Goal: Information Seeking & Learning: Learn about a topic

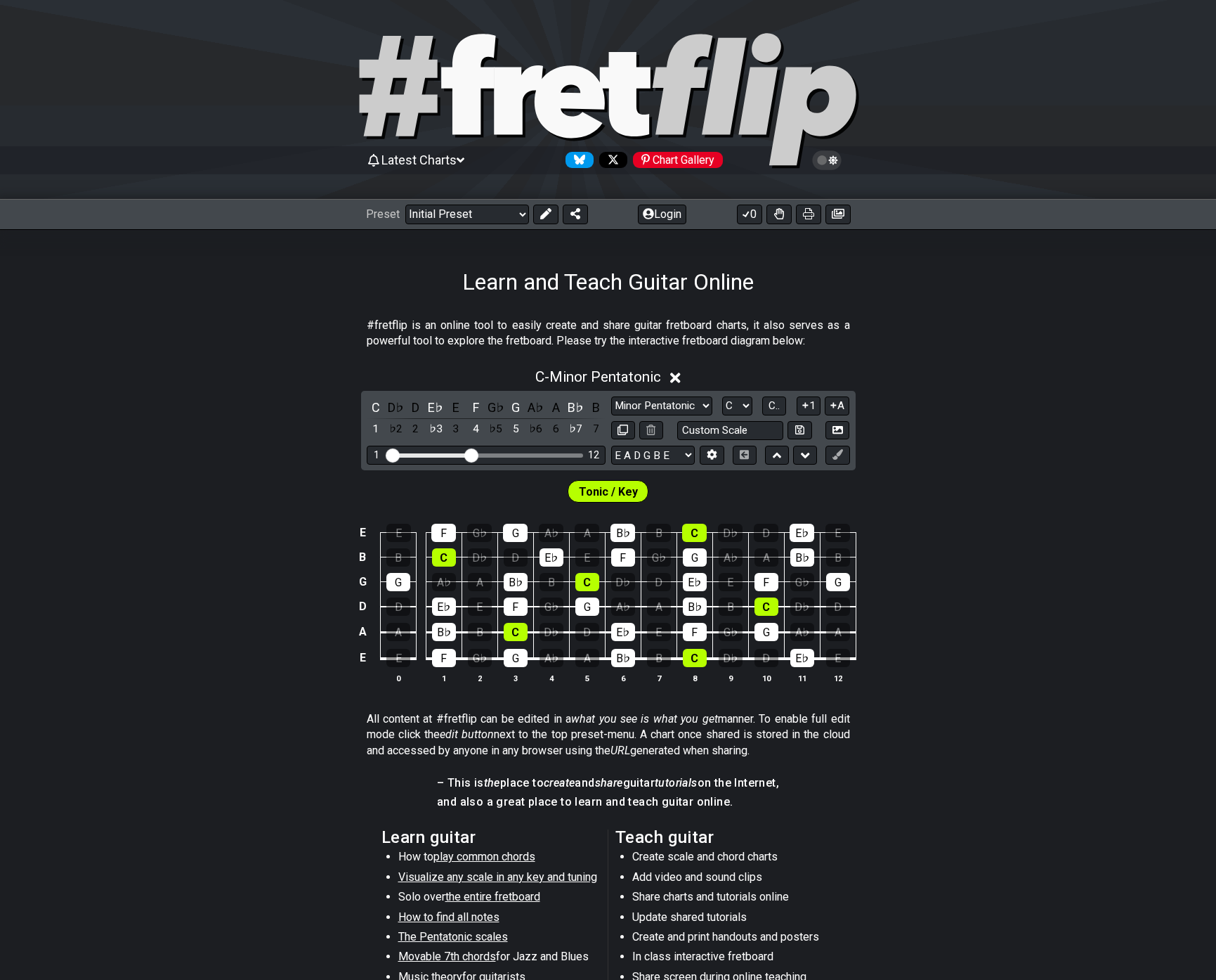
click at [404, 160] on span "Latest Charts" at bounding box center [419, 161] width 76 height 15
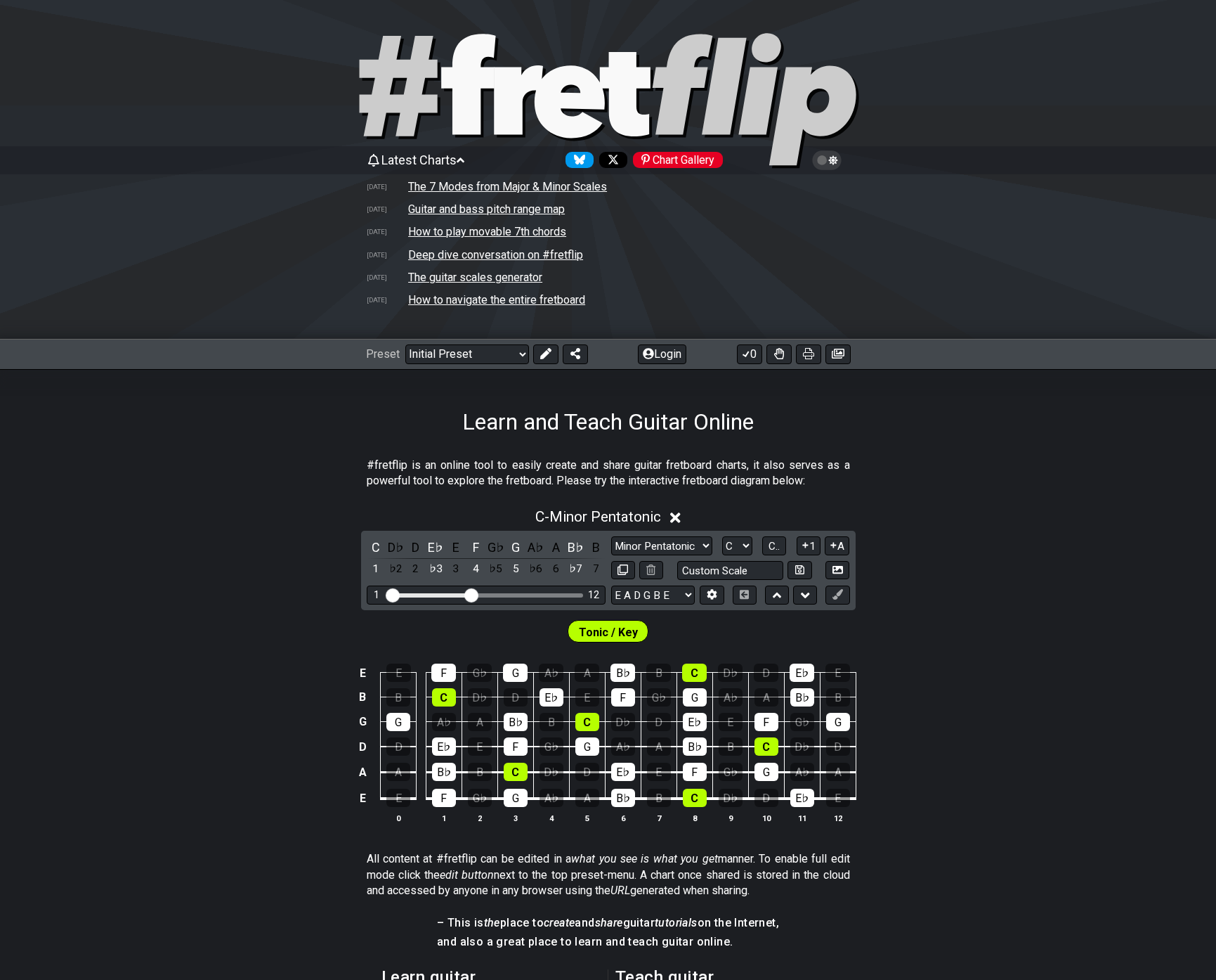
click at [401, 160] on span "Latest Charts" at bounding box center [419, 161] width 76 height 15
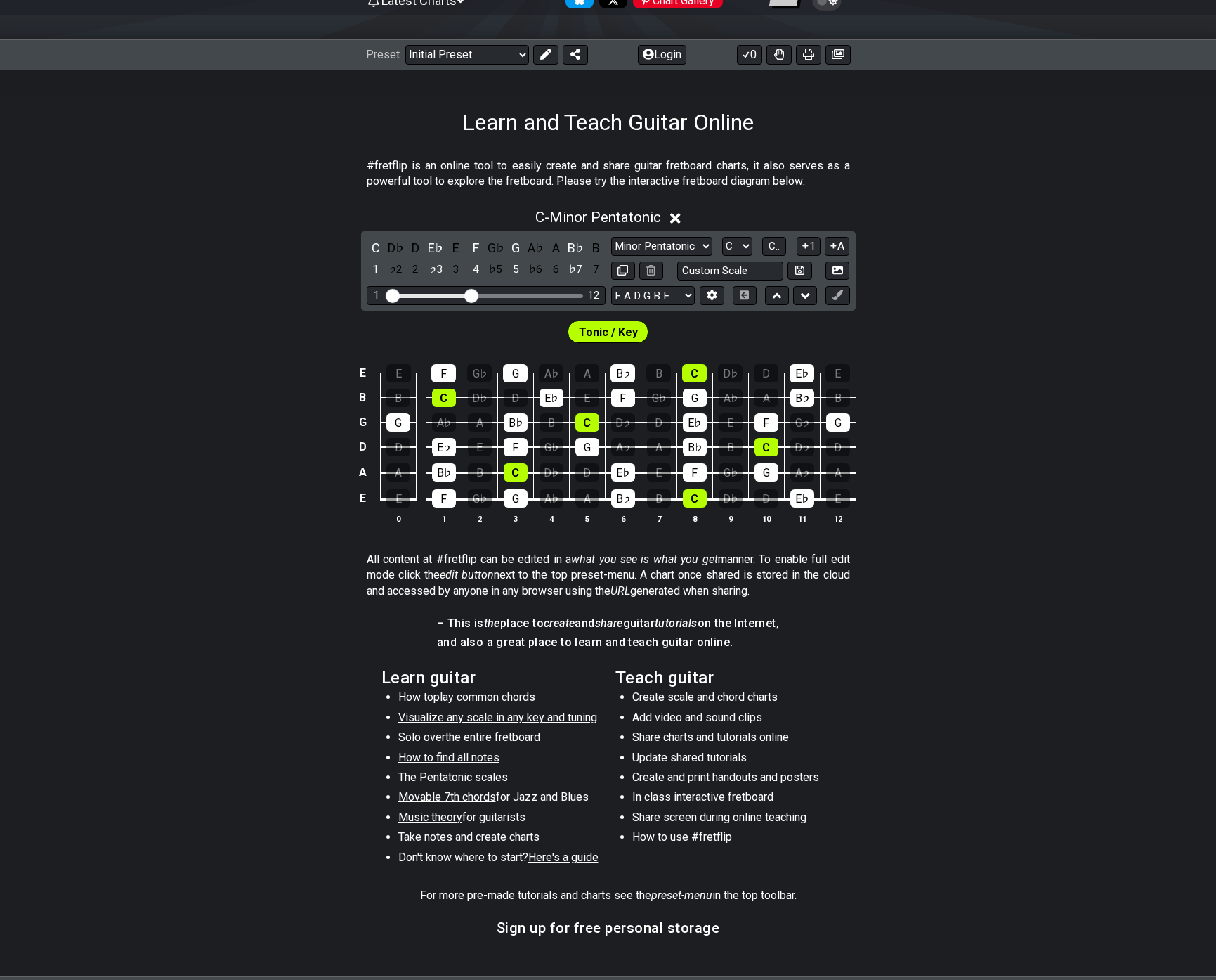
scroll to position [70, 0]
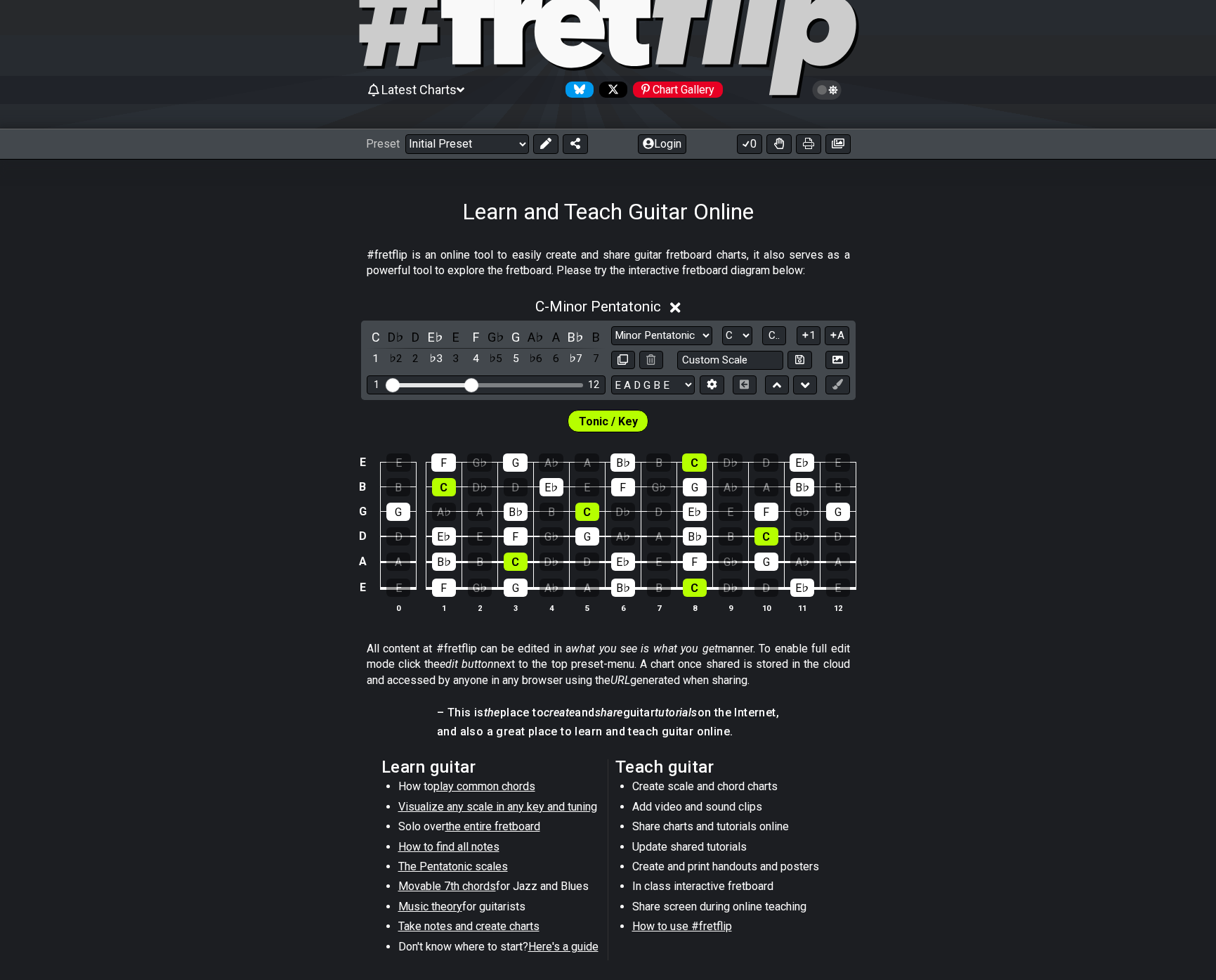
click at [403, 92] on span "Latest Charts" at bounding box center [419, 90] width 76 height 15
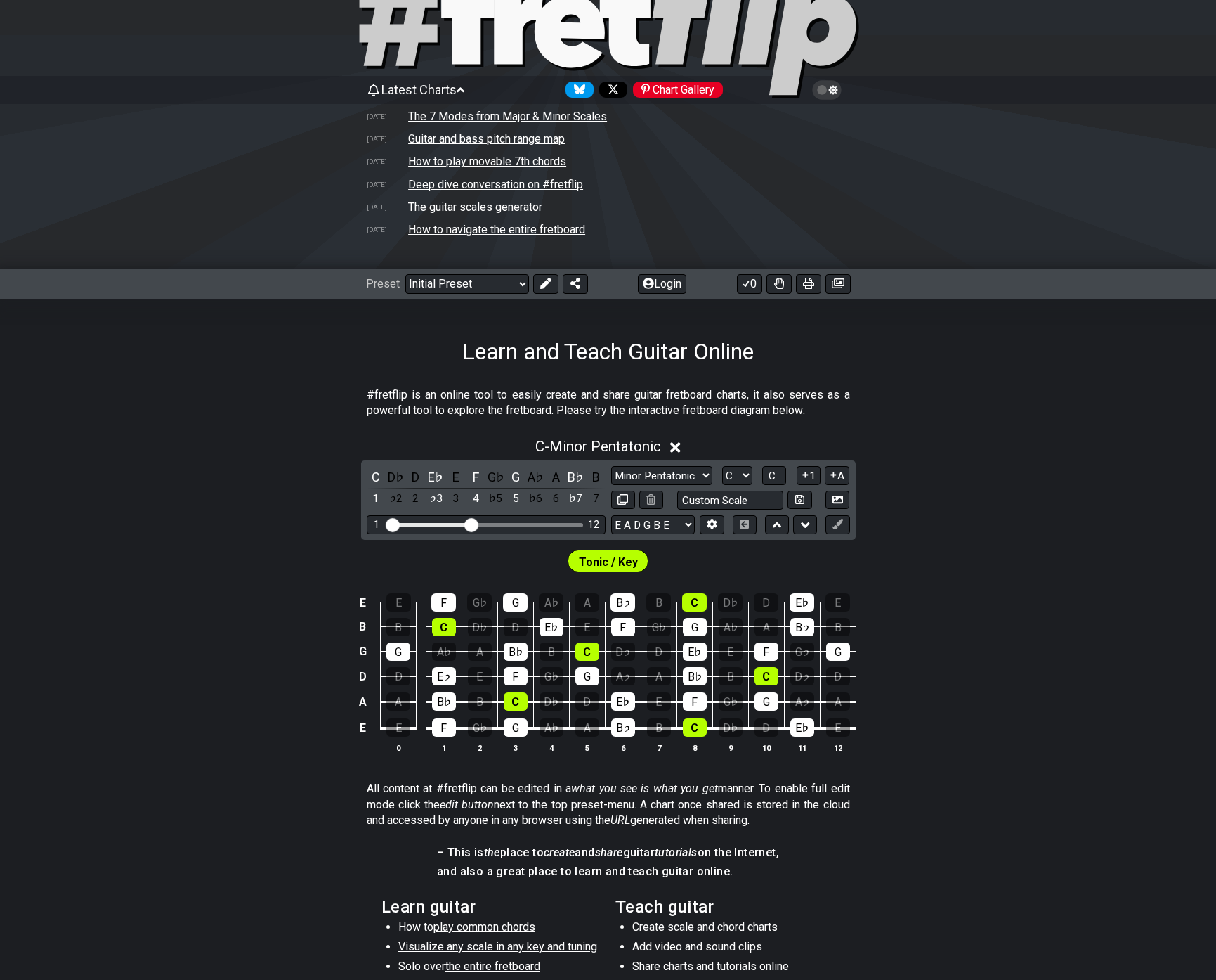
click at [392, 93] on span "Latest Charts" at bounding box center [419, 90] width 76 height 15
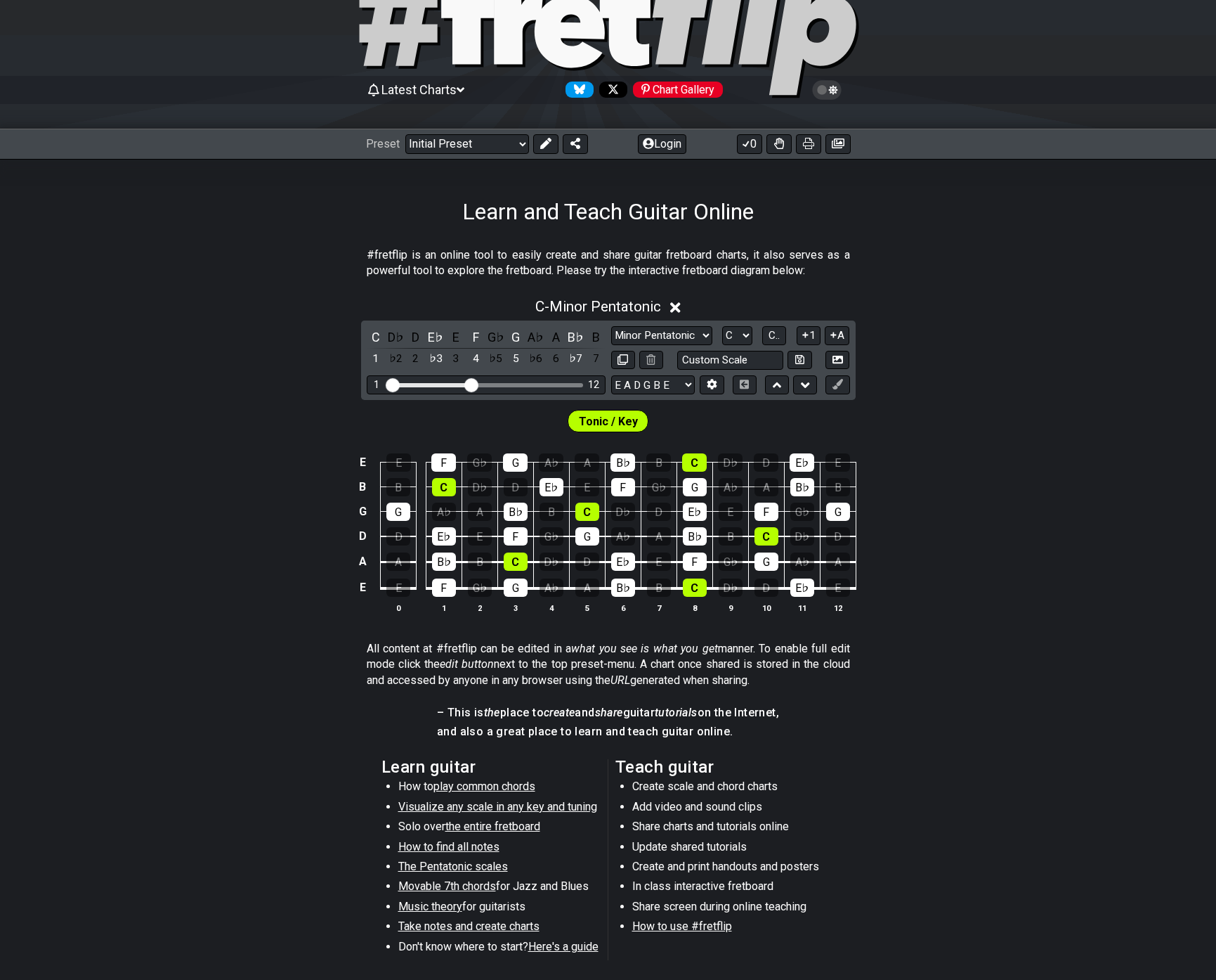
click at [392, 92] on span "Latest Charts" at bounding box center [419, 90] width 76 height 15
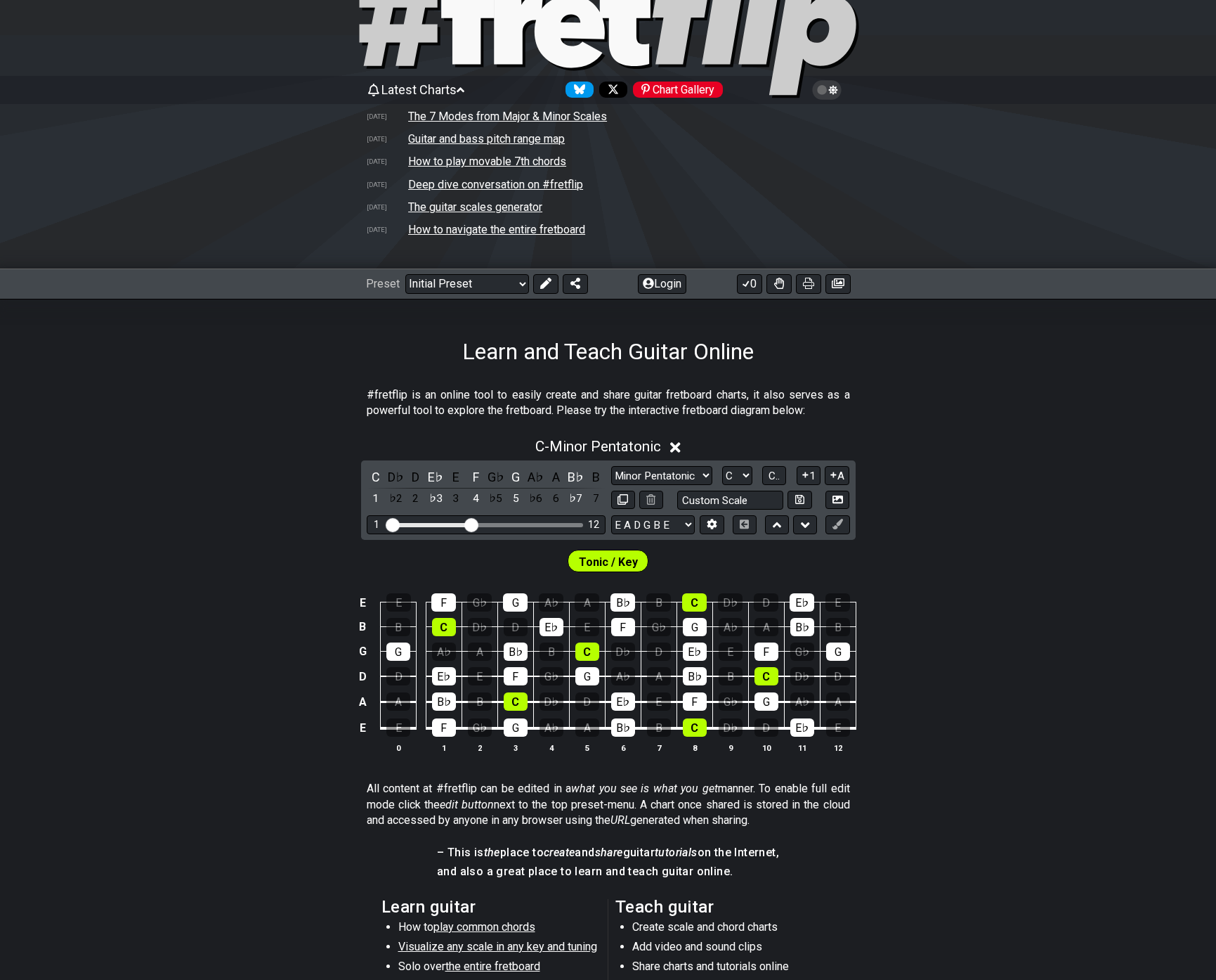
click at [385, 90] on span "Latest Charts" at bounding box center [419, 90] width 76 height 15
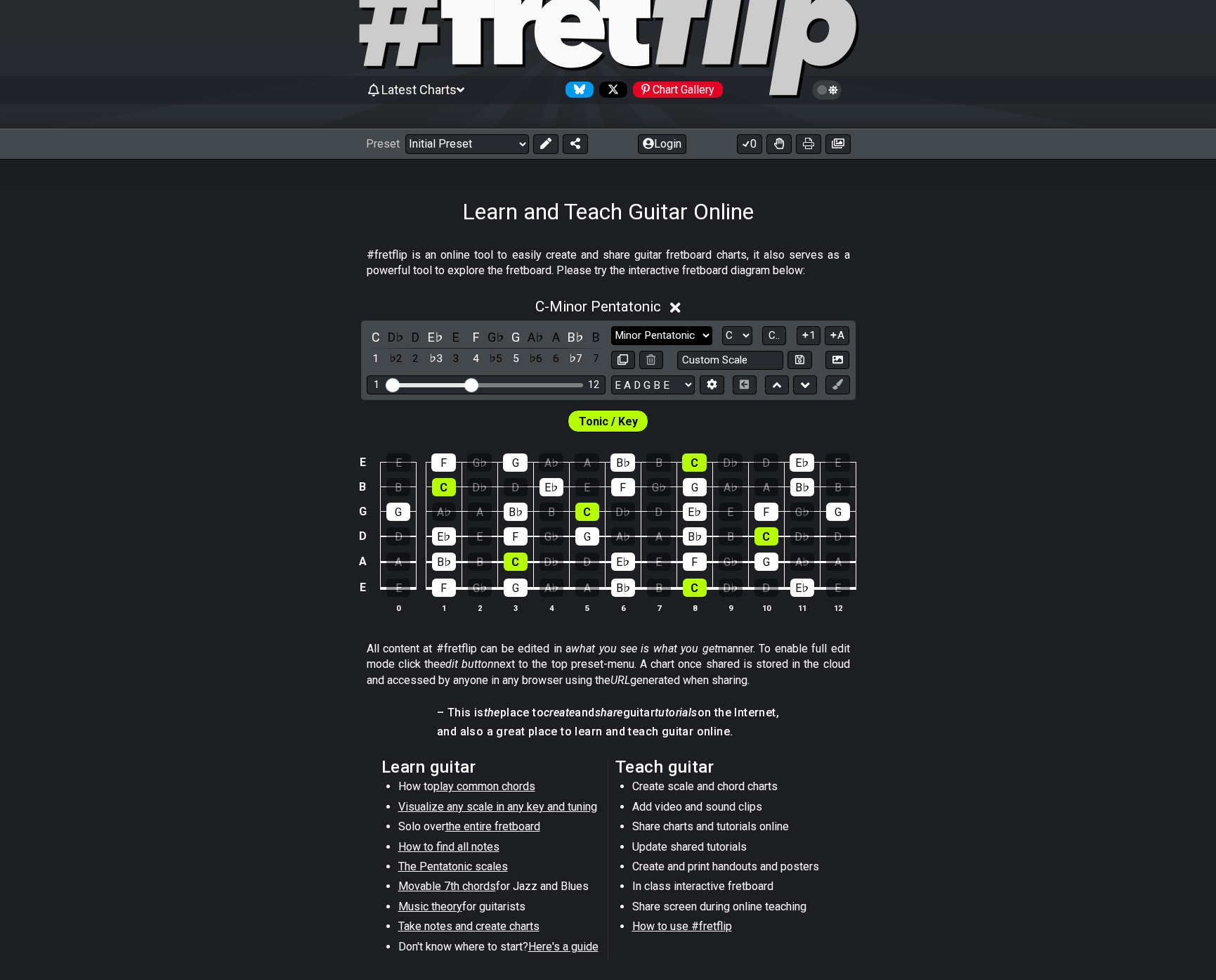
click at [700, 340] on select "Minor Pentatonic Click to edit Minor Pentatonic Major Pentatonic Minor Blues Ma…" at bounding box center [662, 335] width 101 height 19
click at [704, 334] on select "Minor Pentatonic Click to edit Minor Pentatonic Major Pentatonic Minor Blues Ma…" at bounding box center [662, 335] width 101 height 19
click at [688, 381] on select "E A D G B E E A D G B E E A D G B E B E A D F♯ B A D G C E A D A D G B E E♭ A♭ …" at bounding box center [653, 384] width 84 height 19
click at [732, 359] on input "text" at bounding box center [731, 360] width 107 height 19
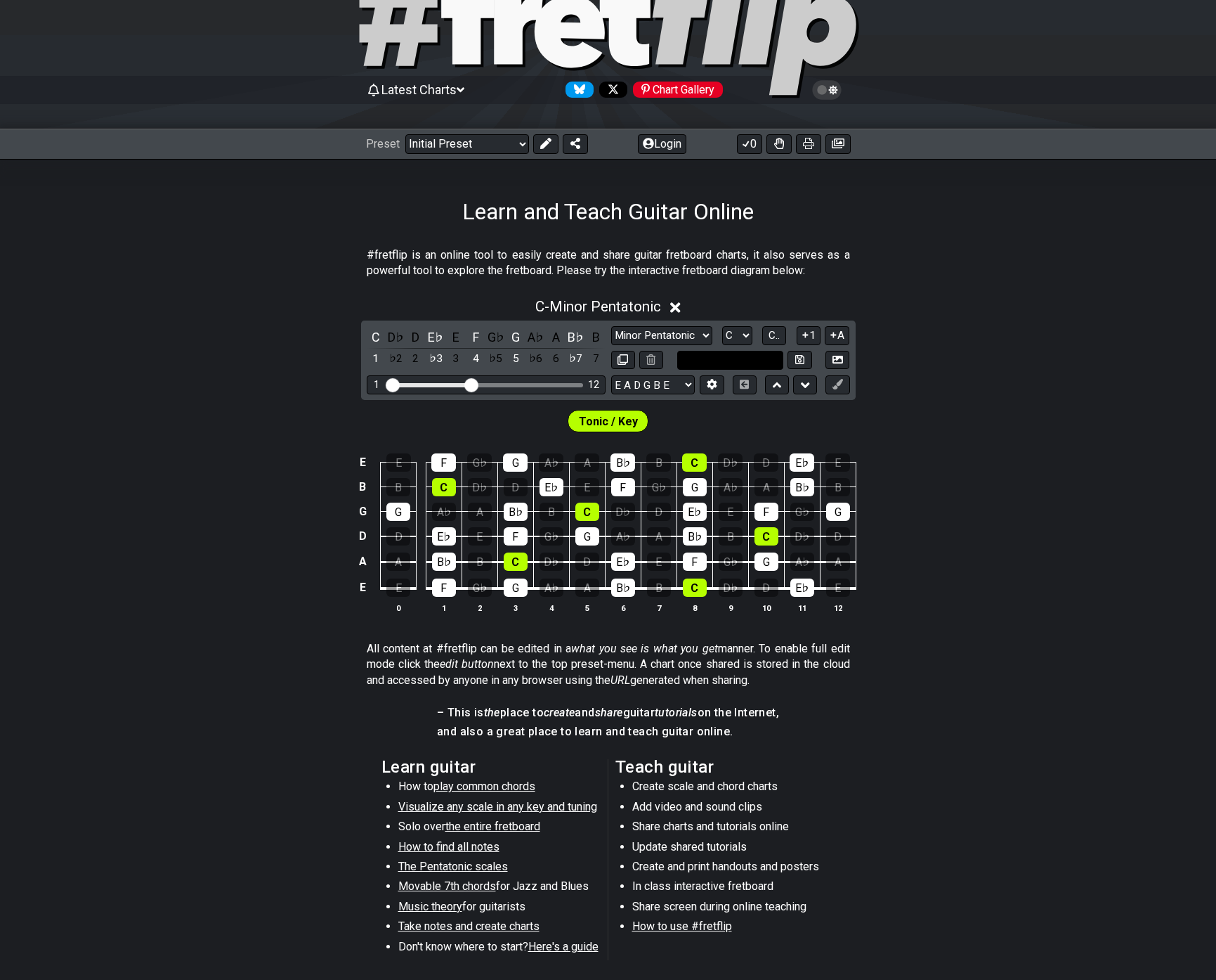
click at [697, 356] on input "text" at bounding box center [731, 360] width 107 height 19
type input "Custom Scale"
click at [661, 422] on div "Tonic / Key" at bounding box center [608, 417] width 1216 height 35
click at [497, 338] on div "G♭" at bounding box center [496, 337] width 18 height 19
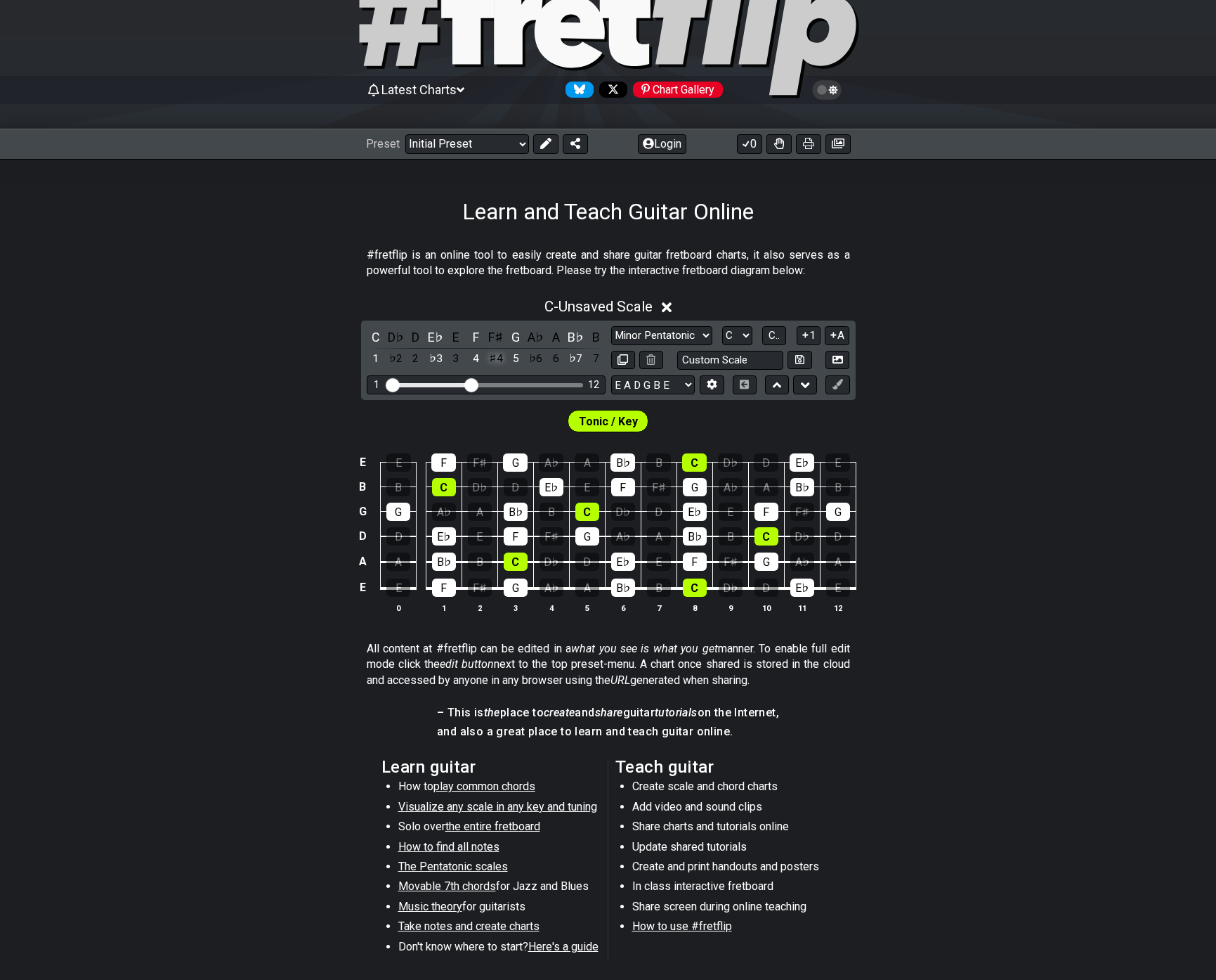
click at [496, 363] on div "♯4" at bounding box center [496, 359] width 18 height 19
click at [496, 363] on div "♭5" at bounding box center [496, 359] width 18 height 19
click at [710, 390] on button at bounding box center [711, 384] width 24 height 19
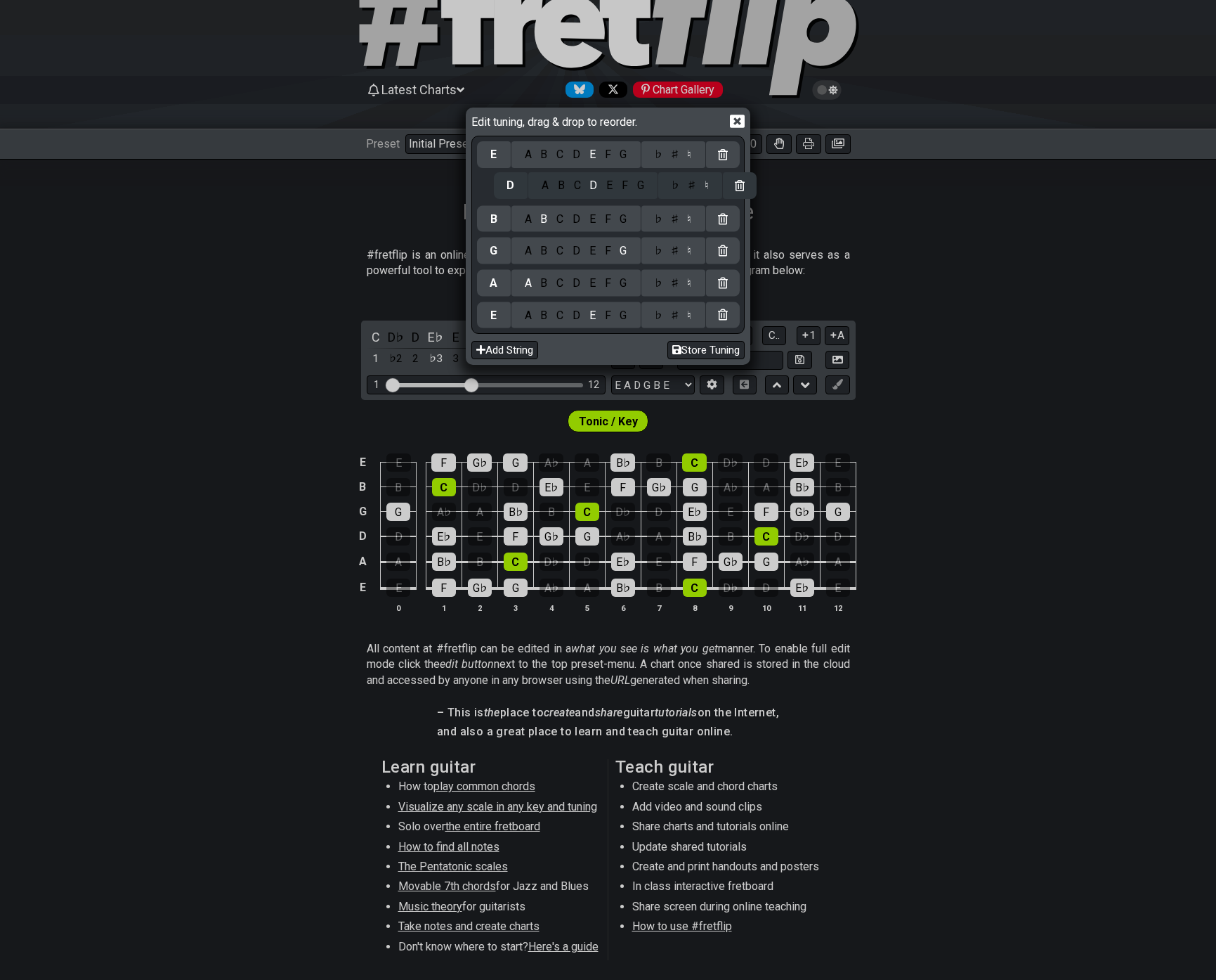
drag, startPoint x: 487, startPoint y: 260, endPoint x: 505, endPoint y: 187, distance: 75.2
click at [505, 187] on div "E A B C D E F G ♭ ♯ ♮ B A B C D E F G ♭ ♯ ♮ G A B C D E F G ♭ ♯ ♮ D A B C D E F…" at bounding box center [608, 235] width 262 height 193
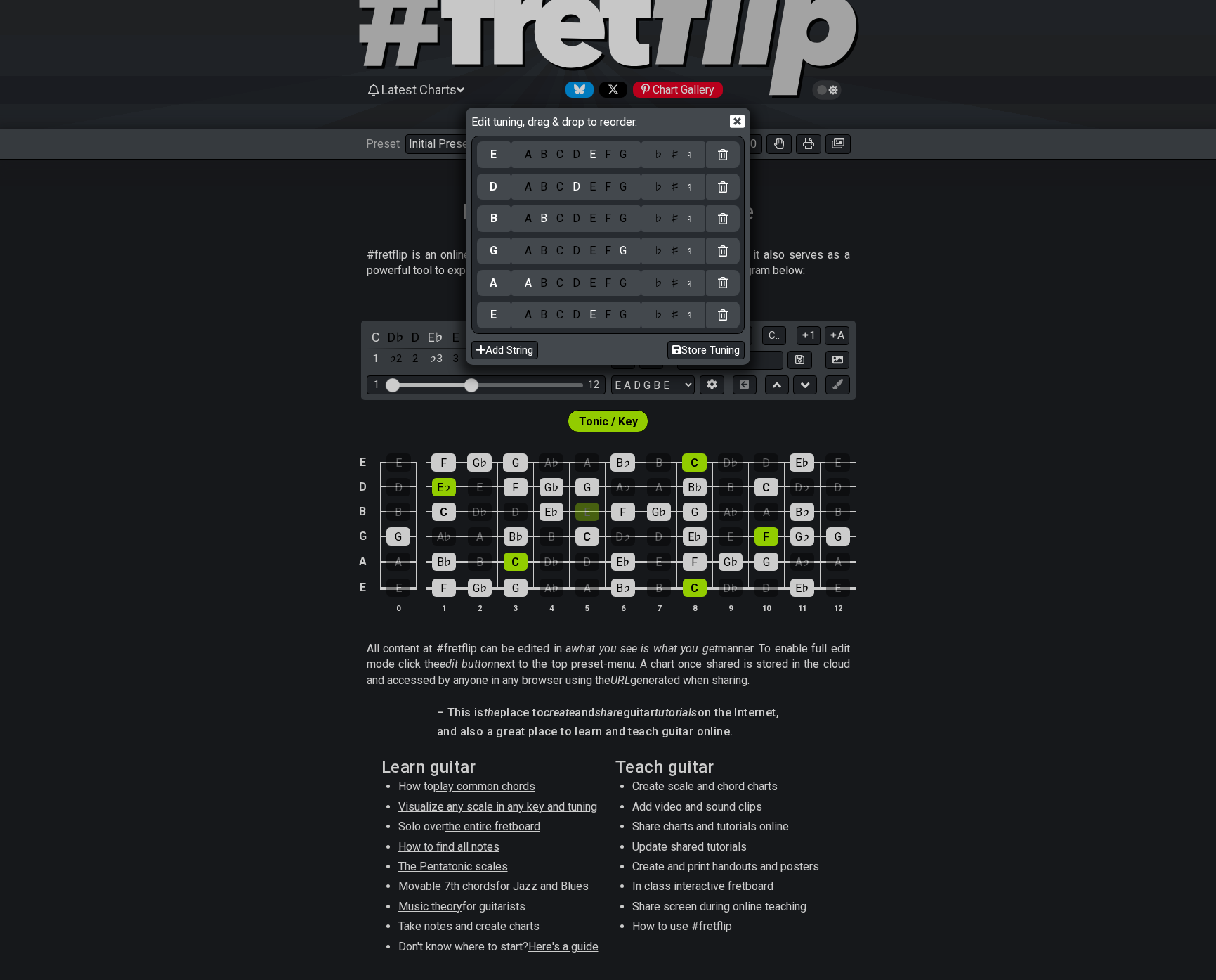
click at [735, 121] on icon at bounding box center [737, 121] width 15 height 13
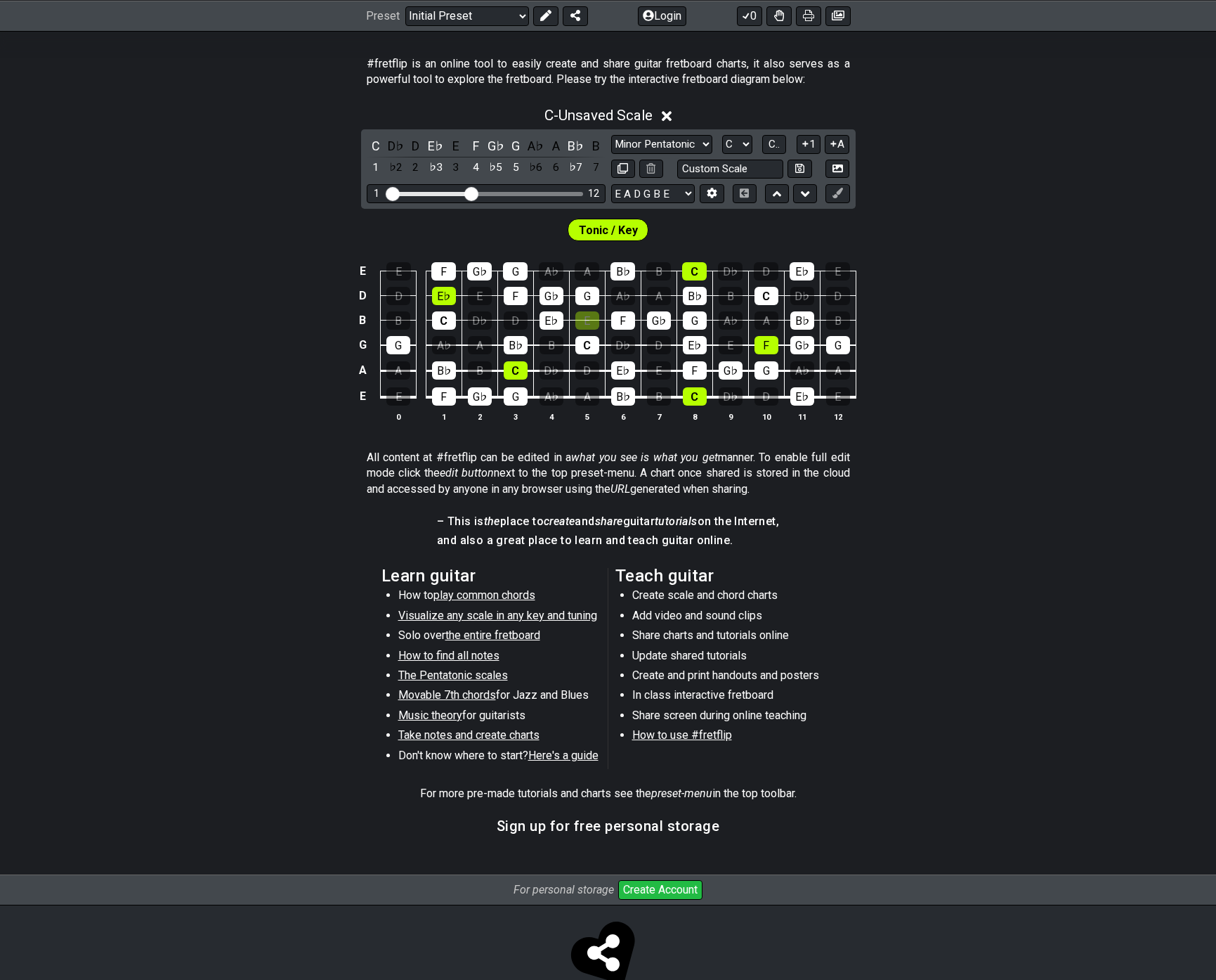
scroll to position [296, 0]
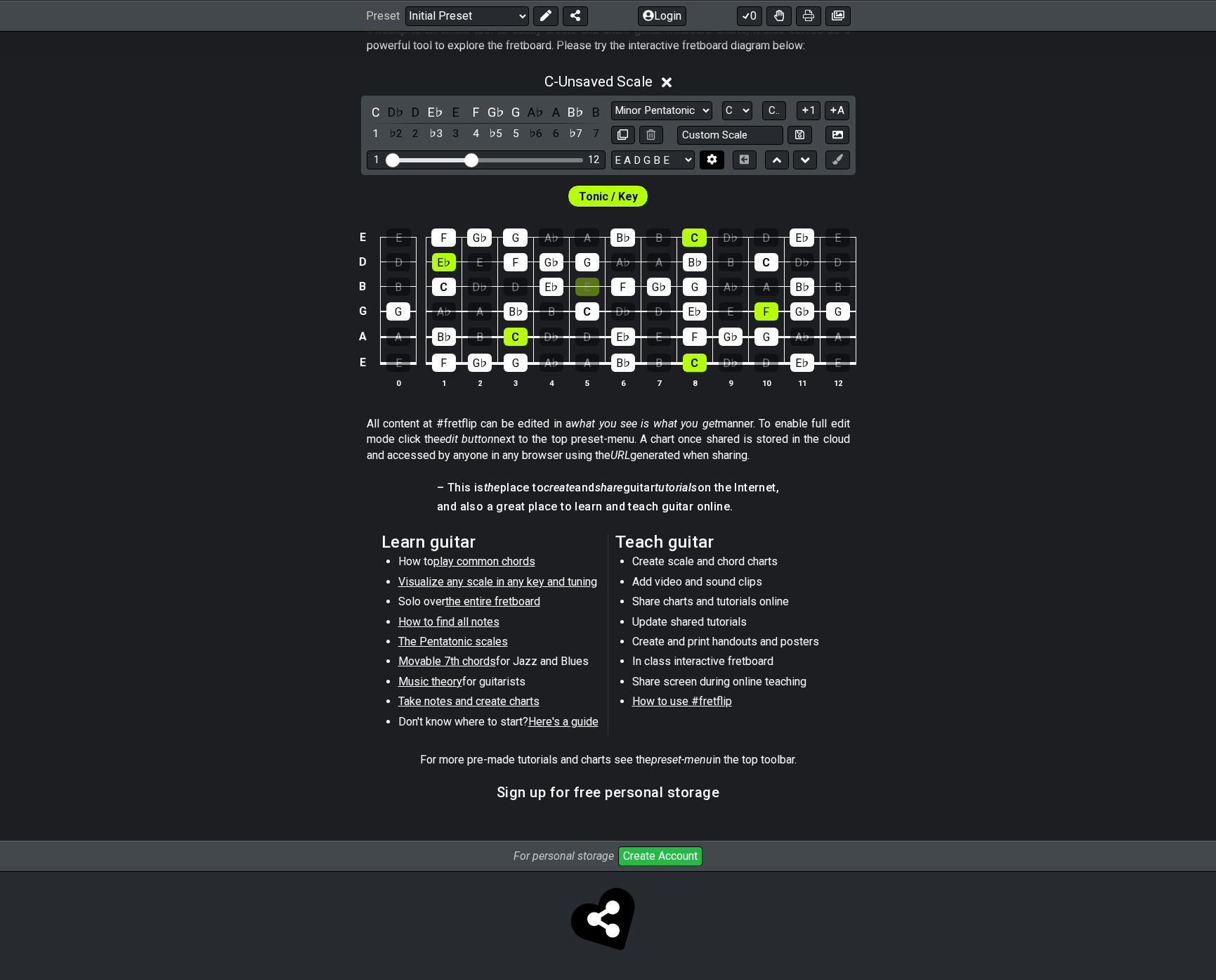
click at [710, 161] on icon at bounding box center [713, 160] width 9 height 10
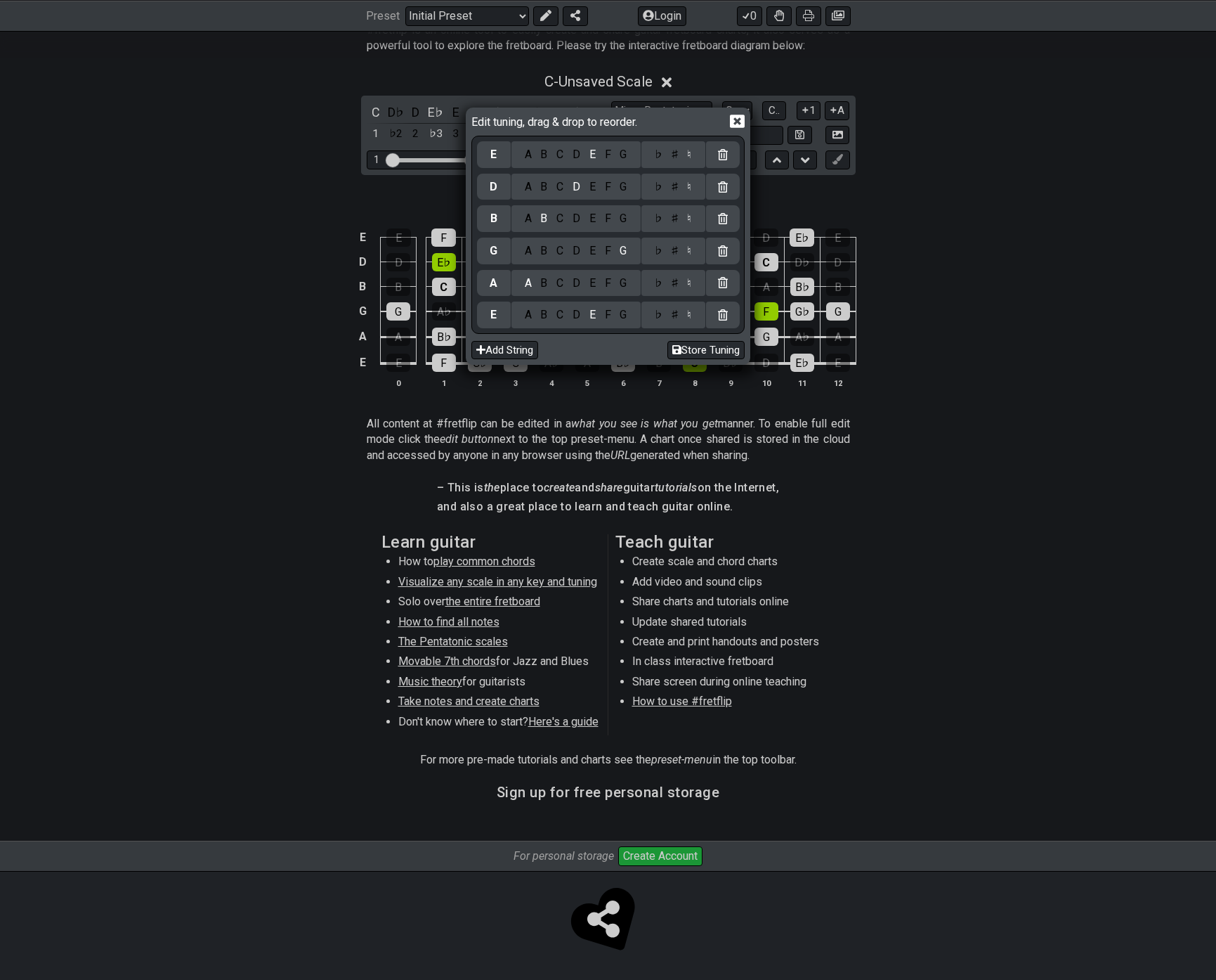
click at [738, 125] on icon at bounding box center [737, 121] width 15 height 13
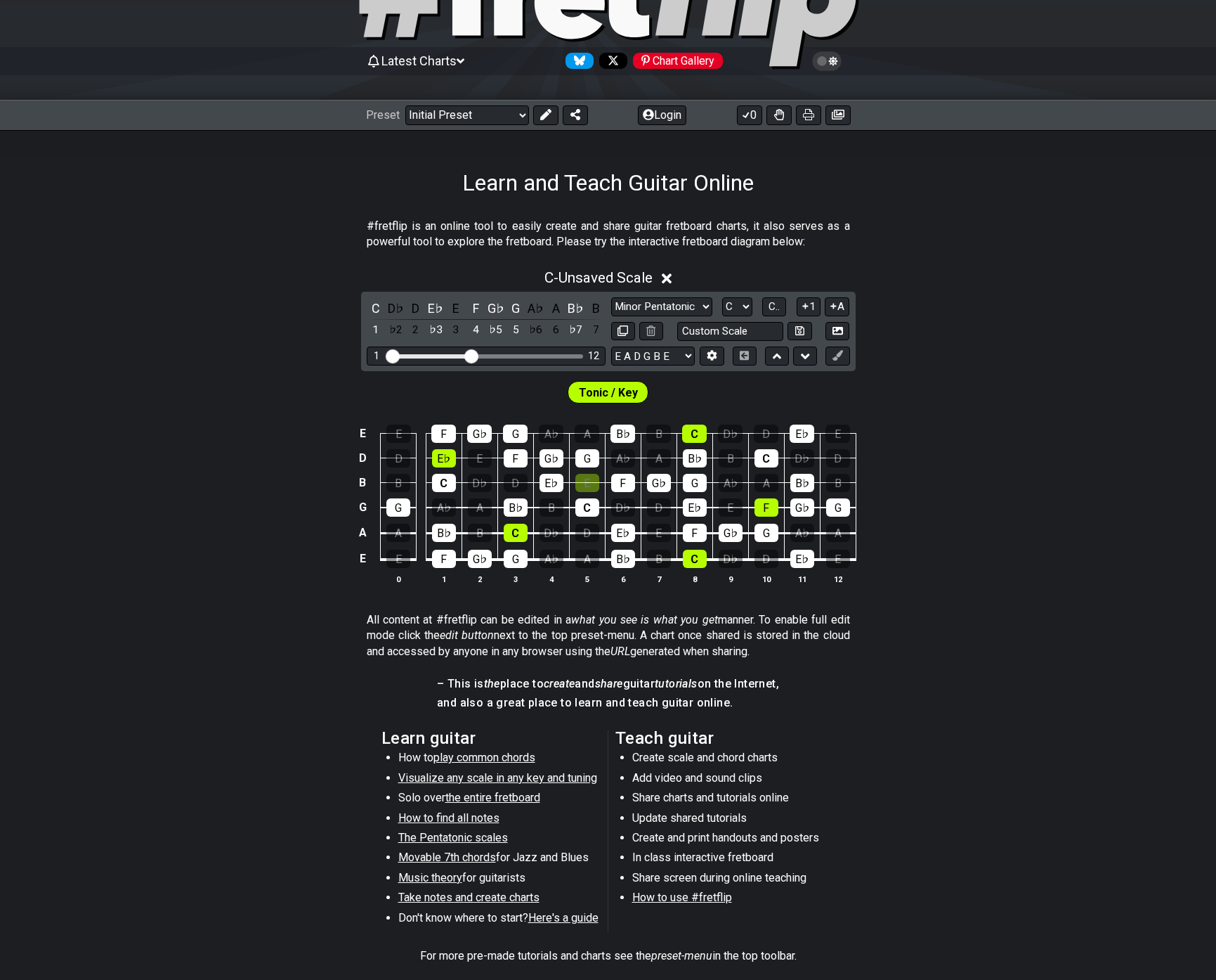
scroll to position [85, 0]
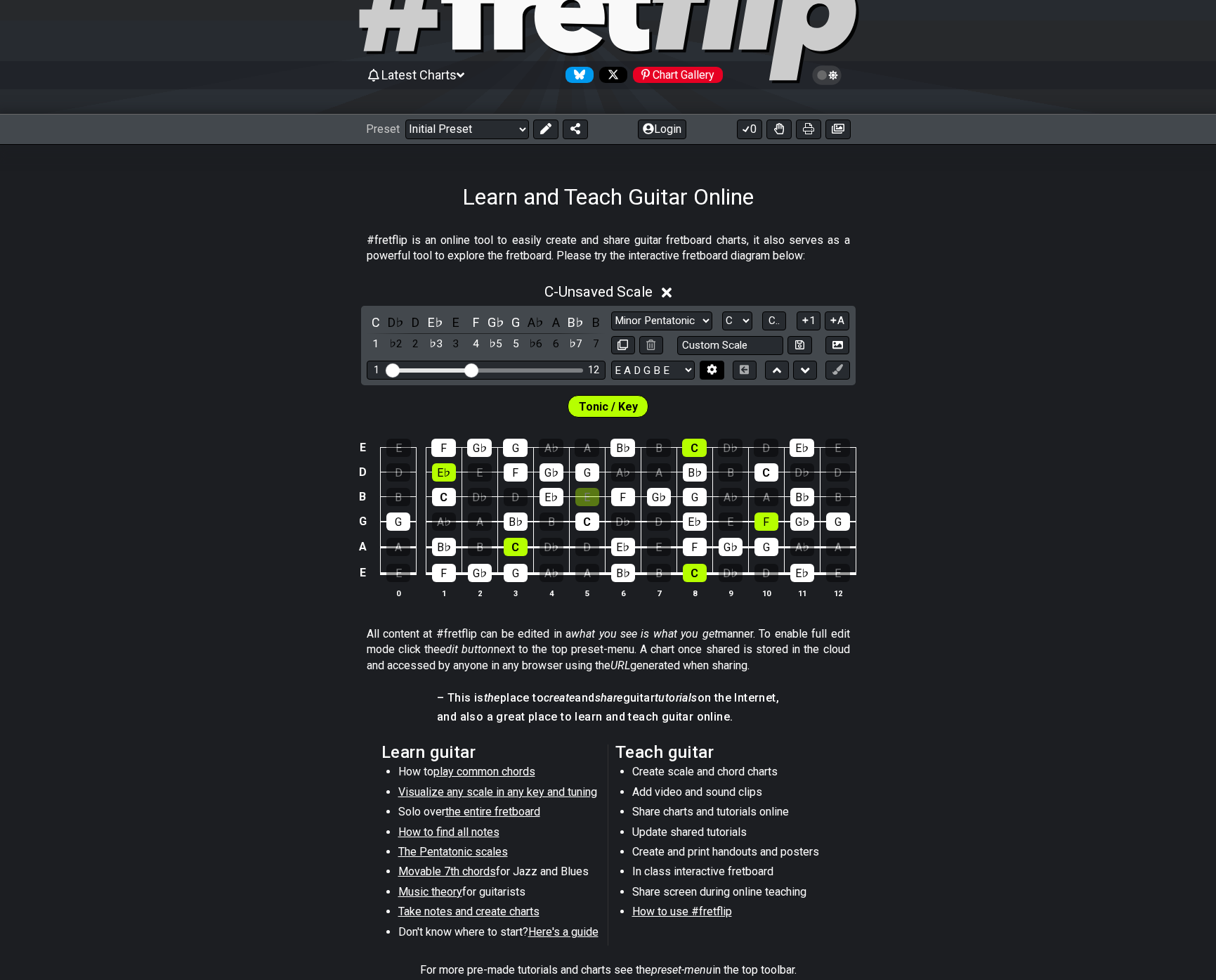
click at [706, 364] on button at bounding box center [711, 370] width 24 height 19
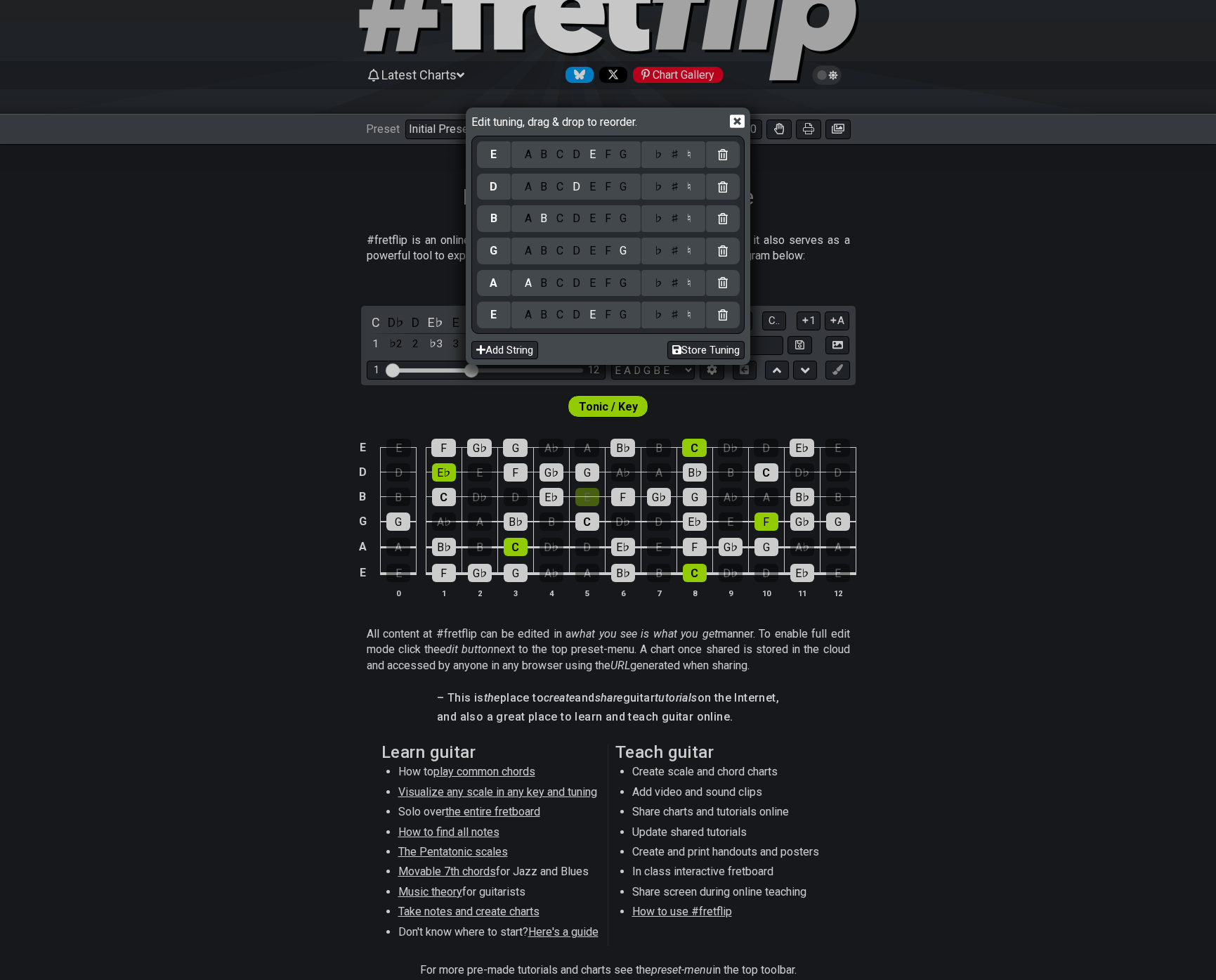
click at [736, 124] on icon at bounding box center [737, 121] width 15 height 13
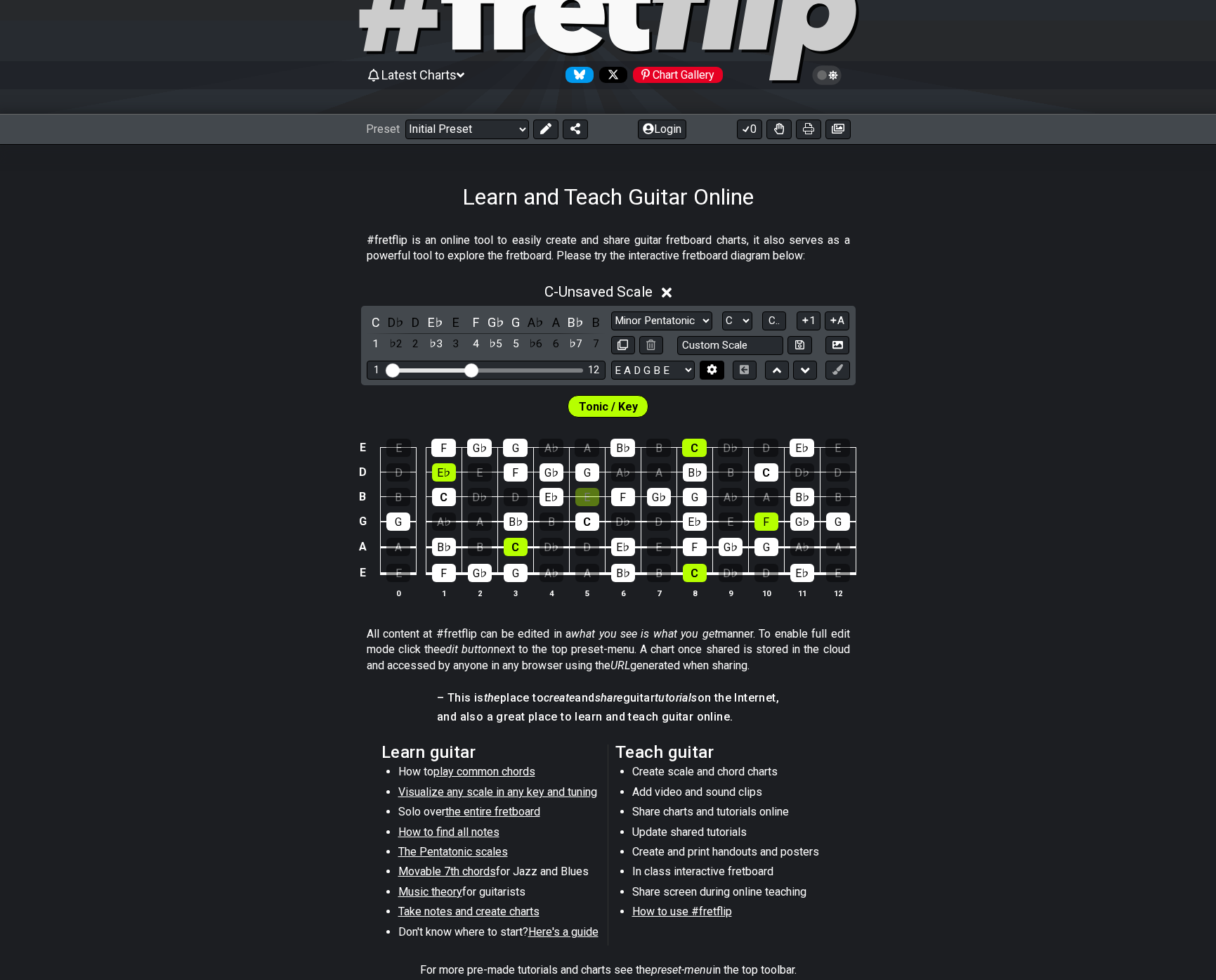
click at [715, 373] on icon at bounding box center [712, 369] width 10 height 10
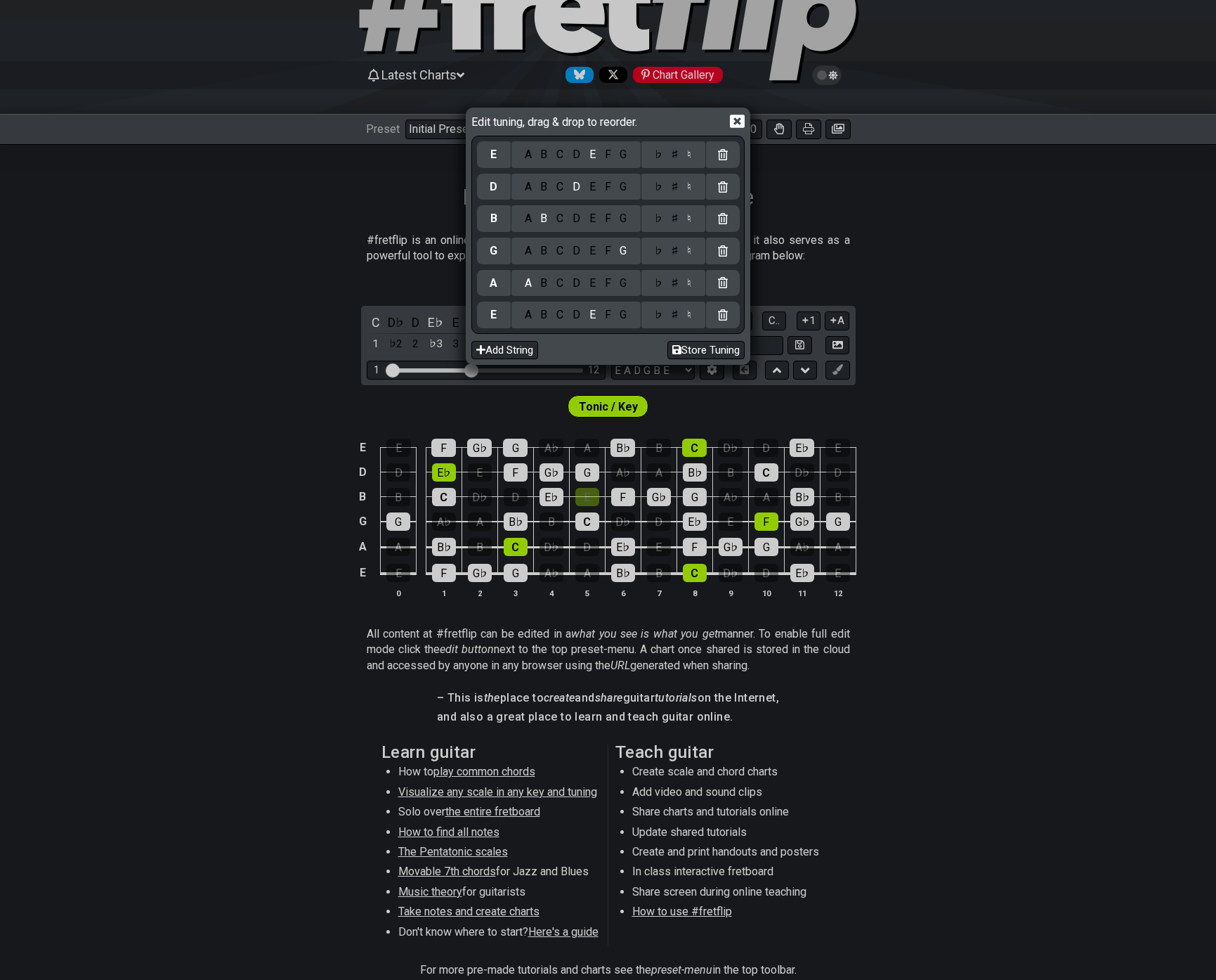
click at [732, 124] on icon at bounding box center [737, 121] width 15 height 13
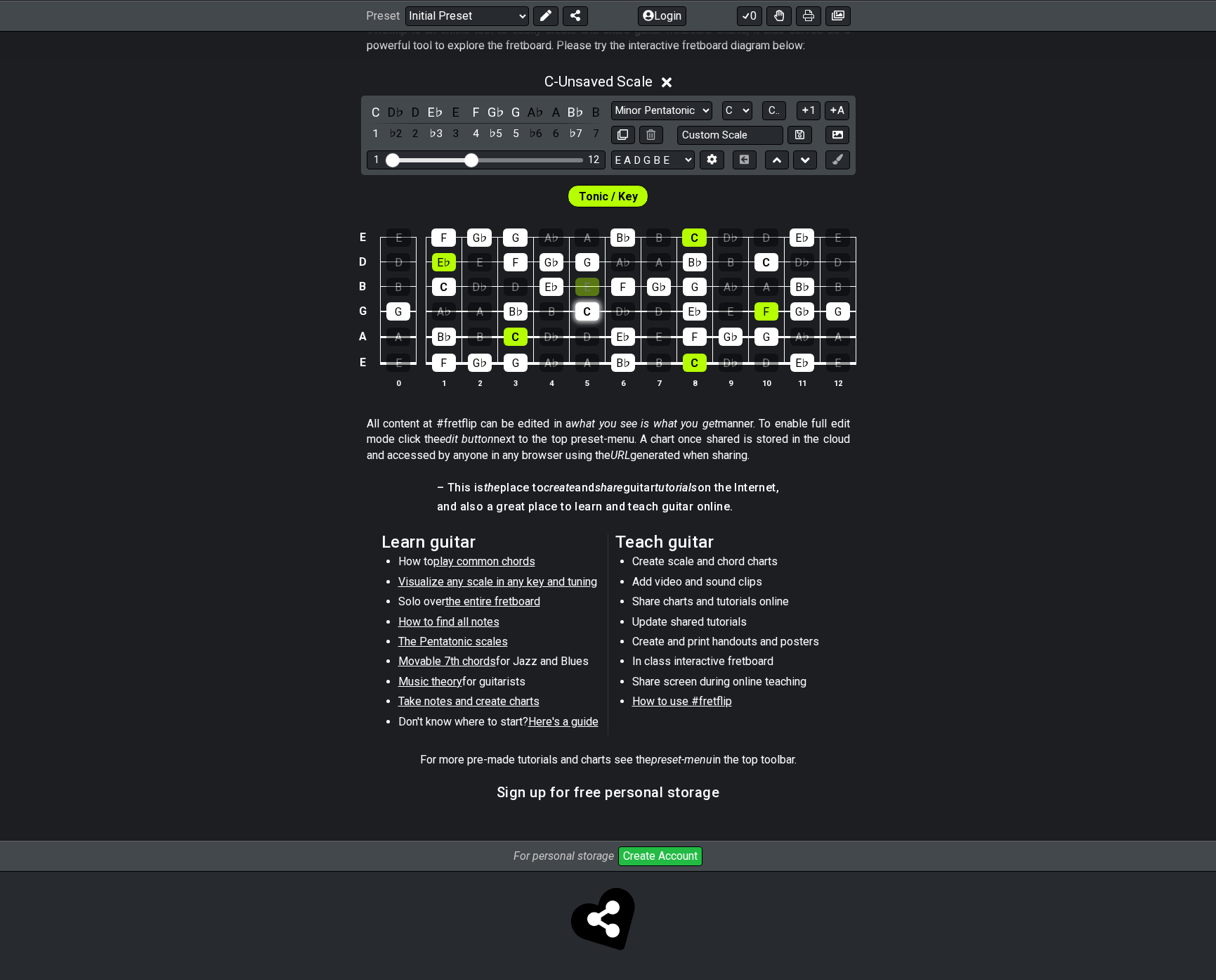
scroll to position [0, 0]
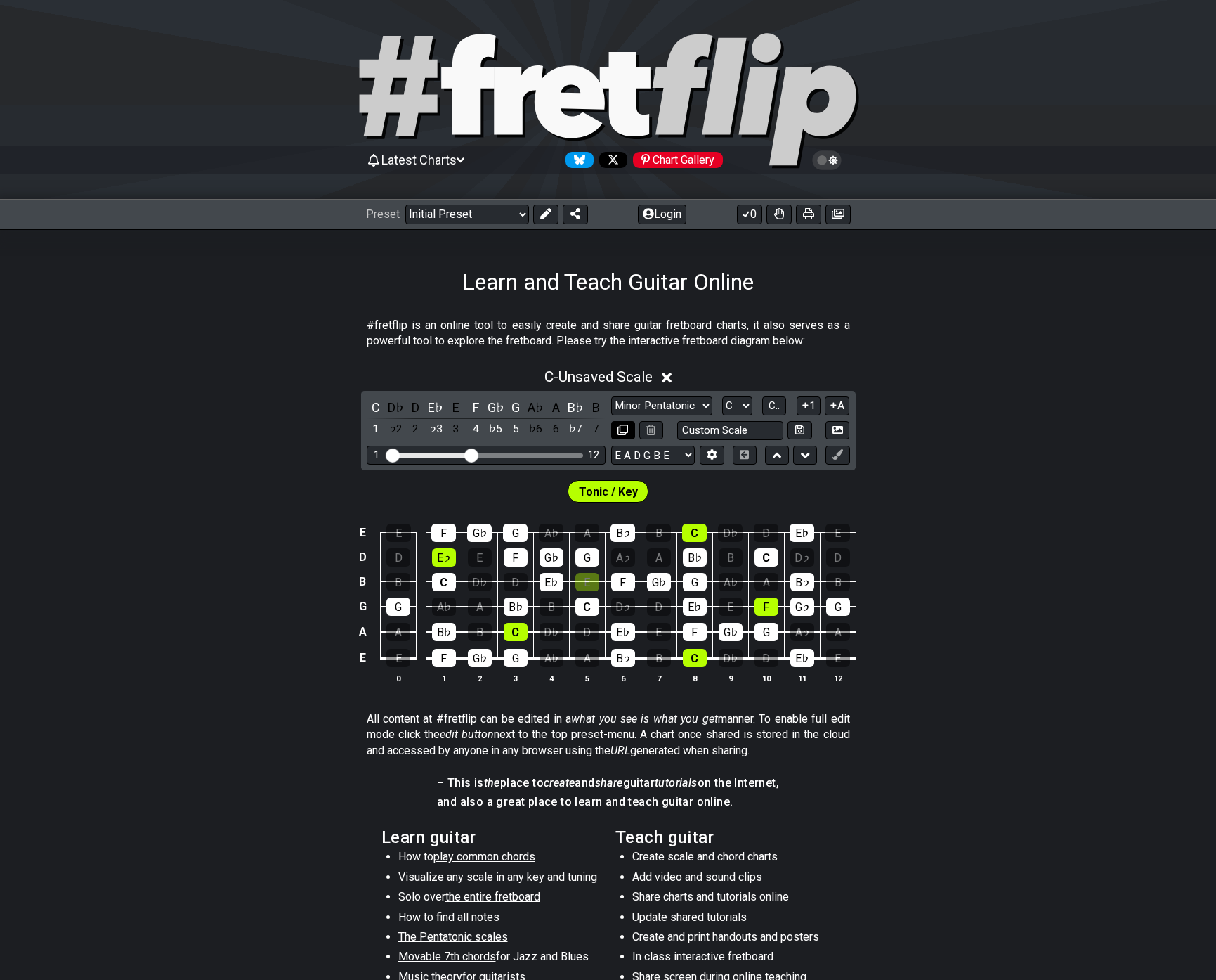
click at [622, 429] on icon at bounding box center [622, 430] width 10 height 10
select select "C"
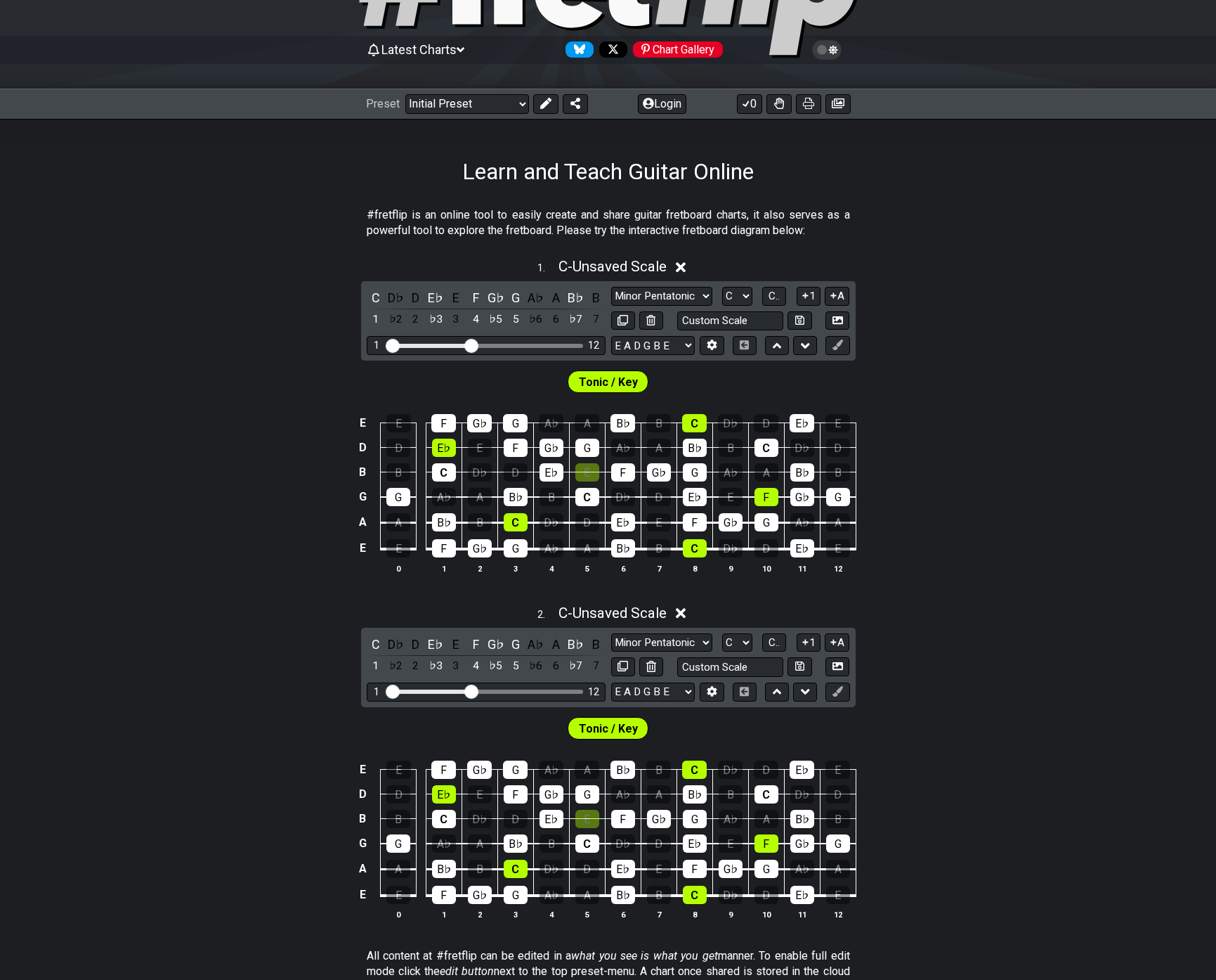
scroll to position [70, 0]
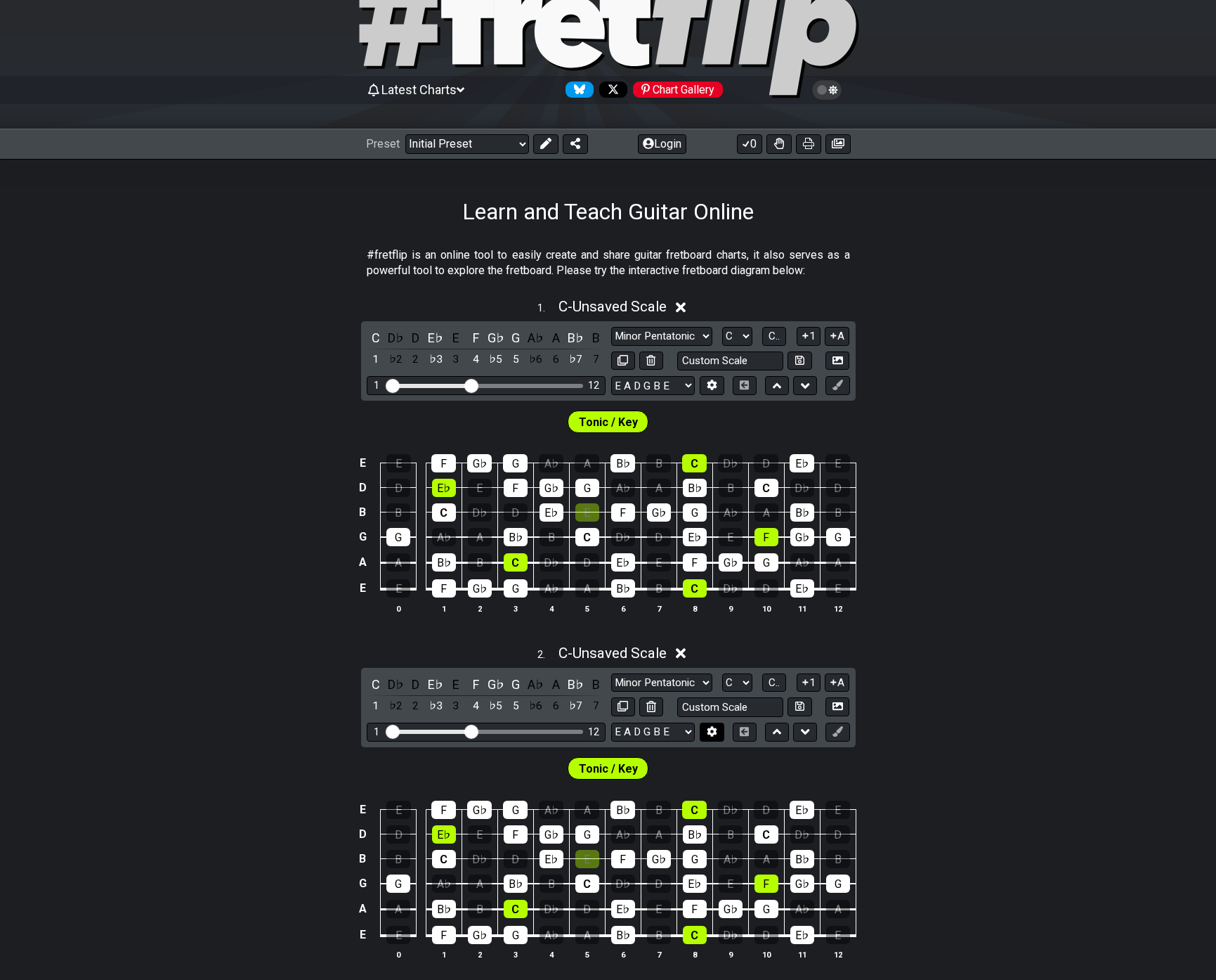
click at [716, 735] on icon at bounding box center [712, 731] width 10 height 10
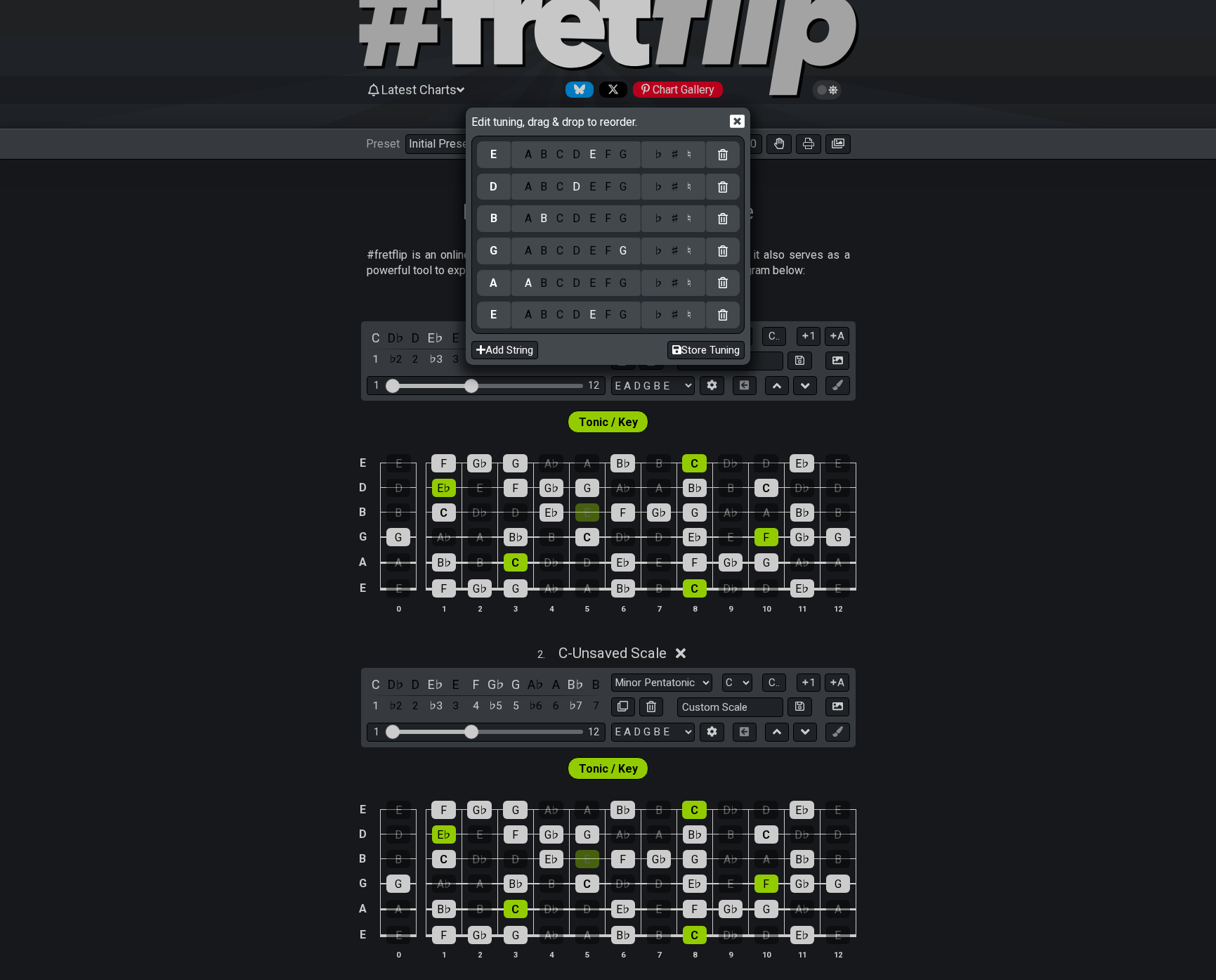
click at [733, 127] on icon at bounding box center [737, 122] width 15 height 15
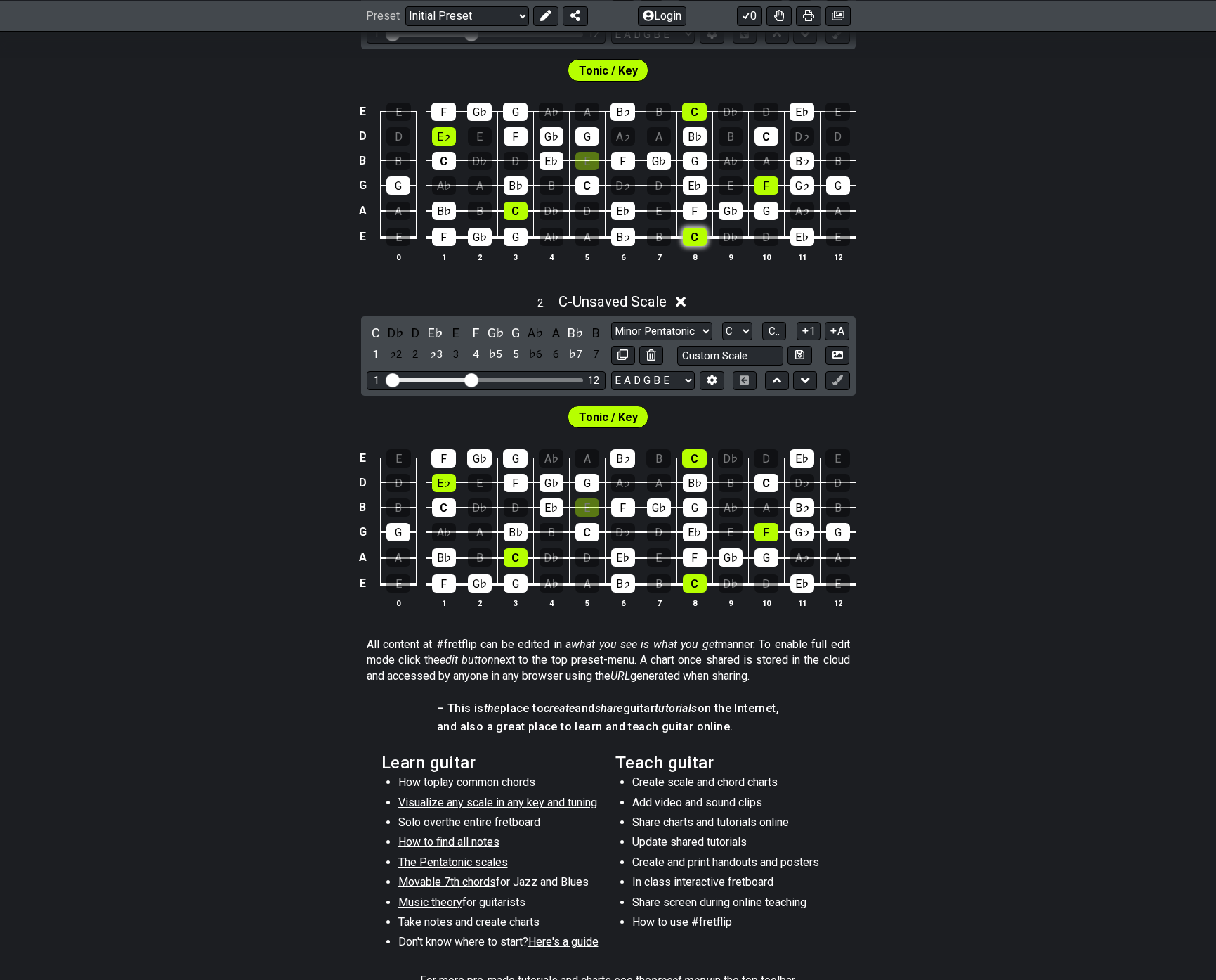
scroll to position [351, 0]
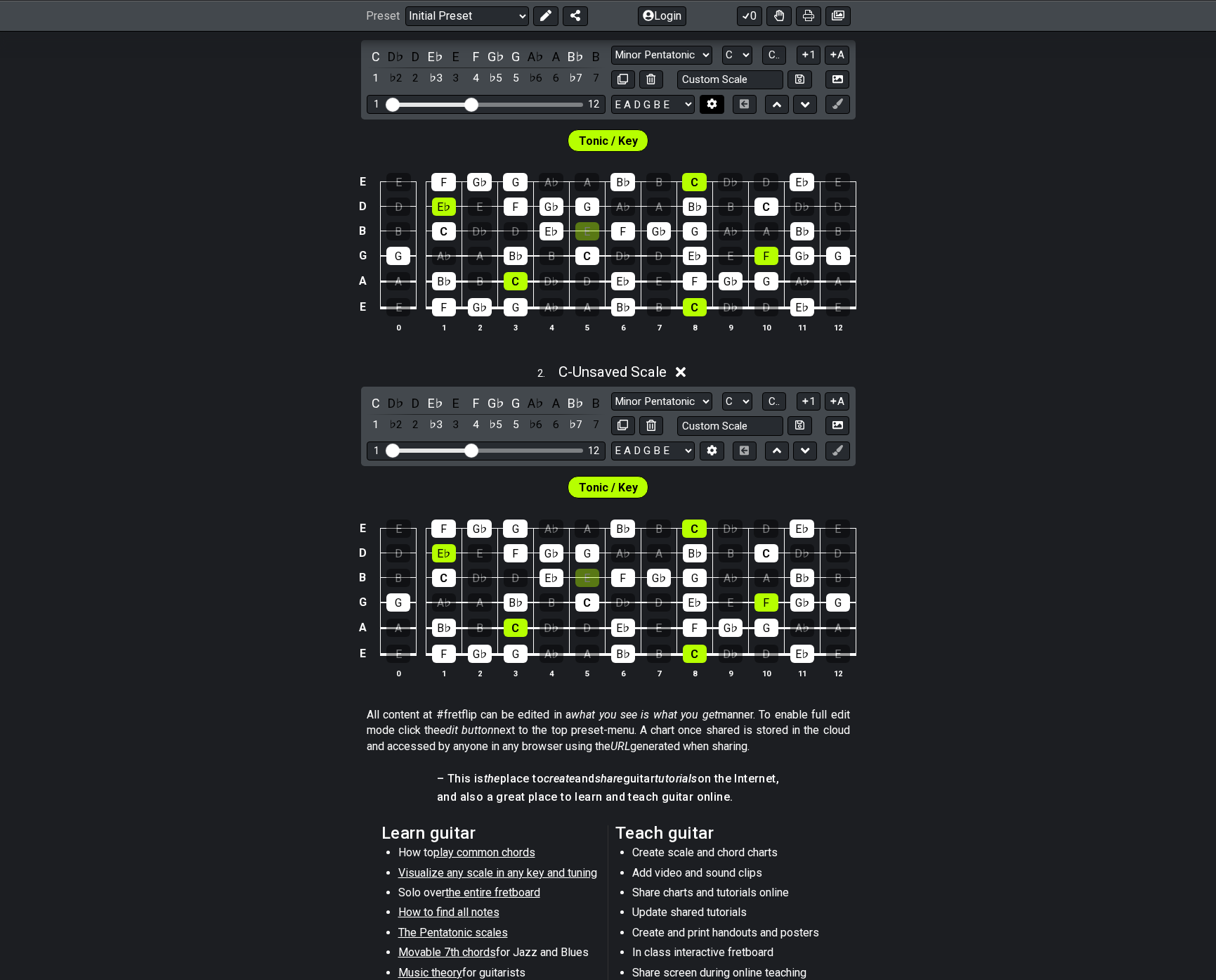
click at [717, 101] on icon at bounding box center [712, 103] width 10 height 10
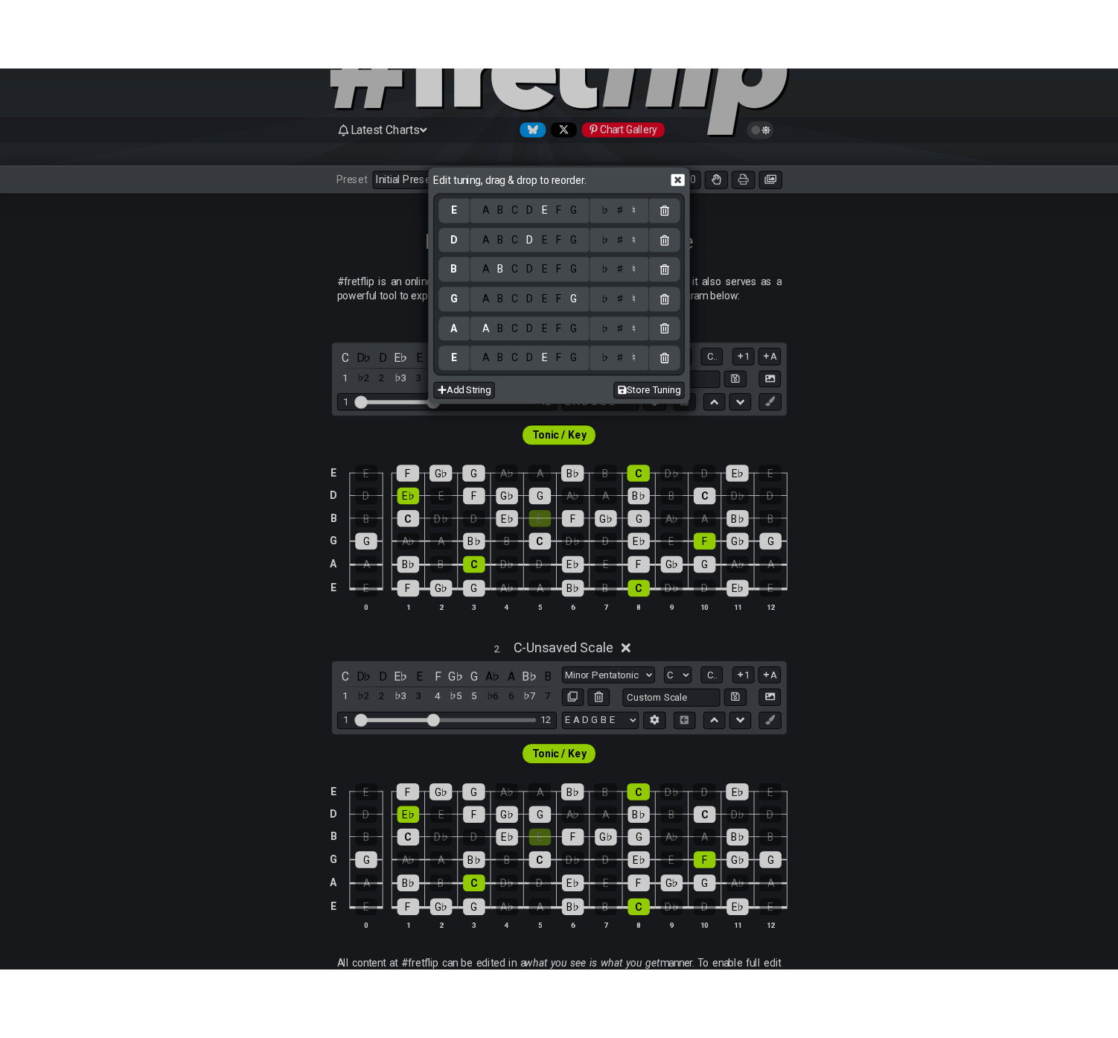
scroll to position [74, 0]
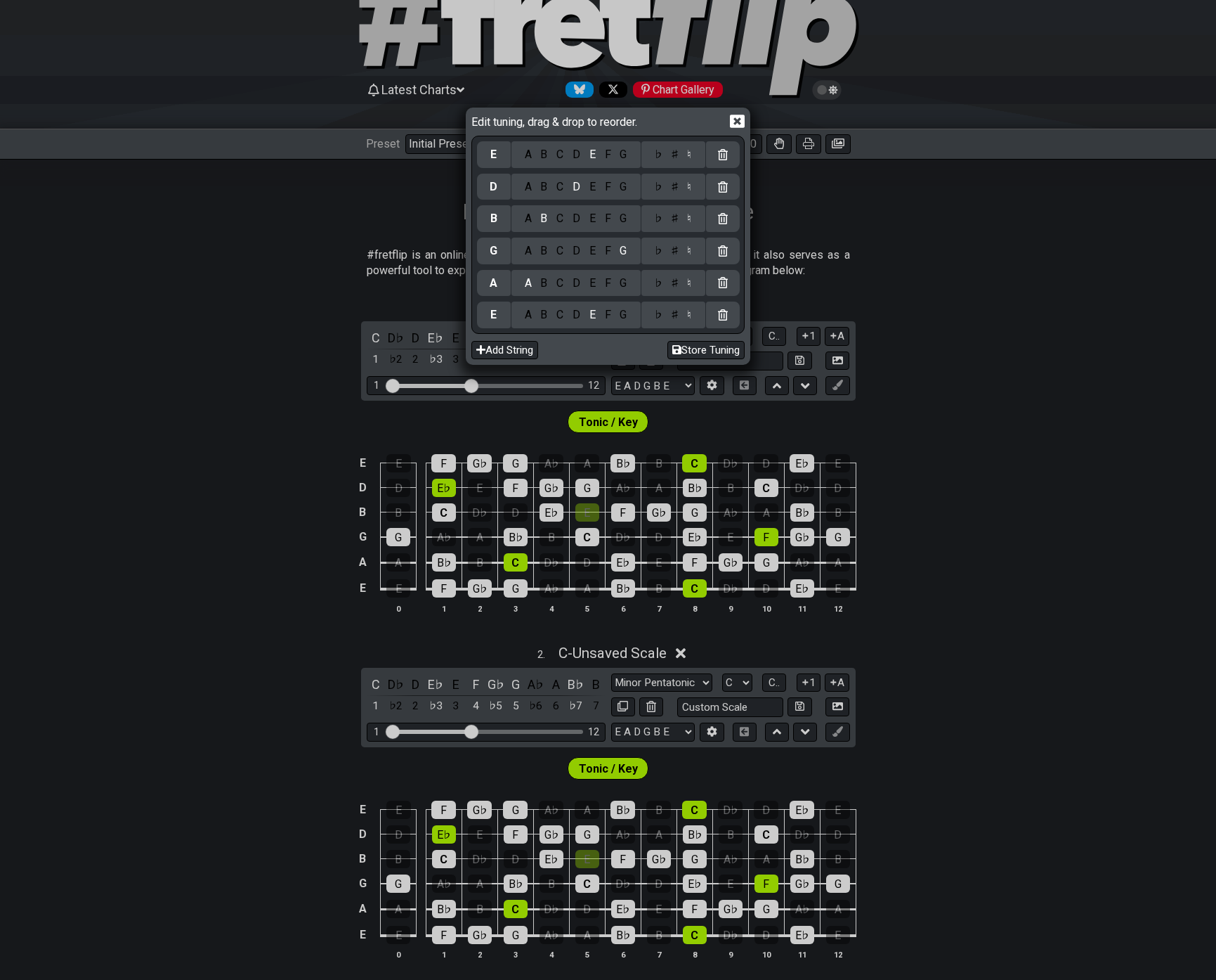
click at [739, 124] on icon at bounding box center [737, 122] width 15 height 15
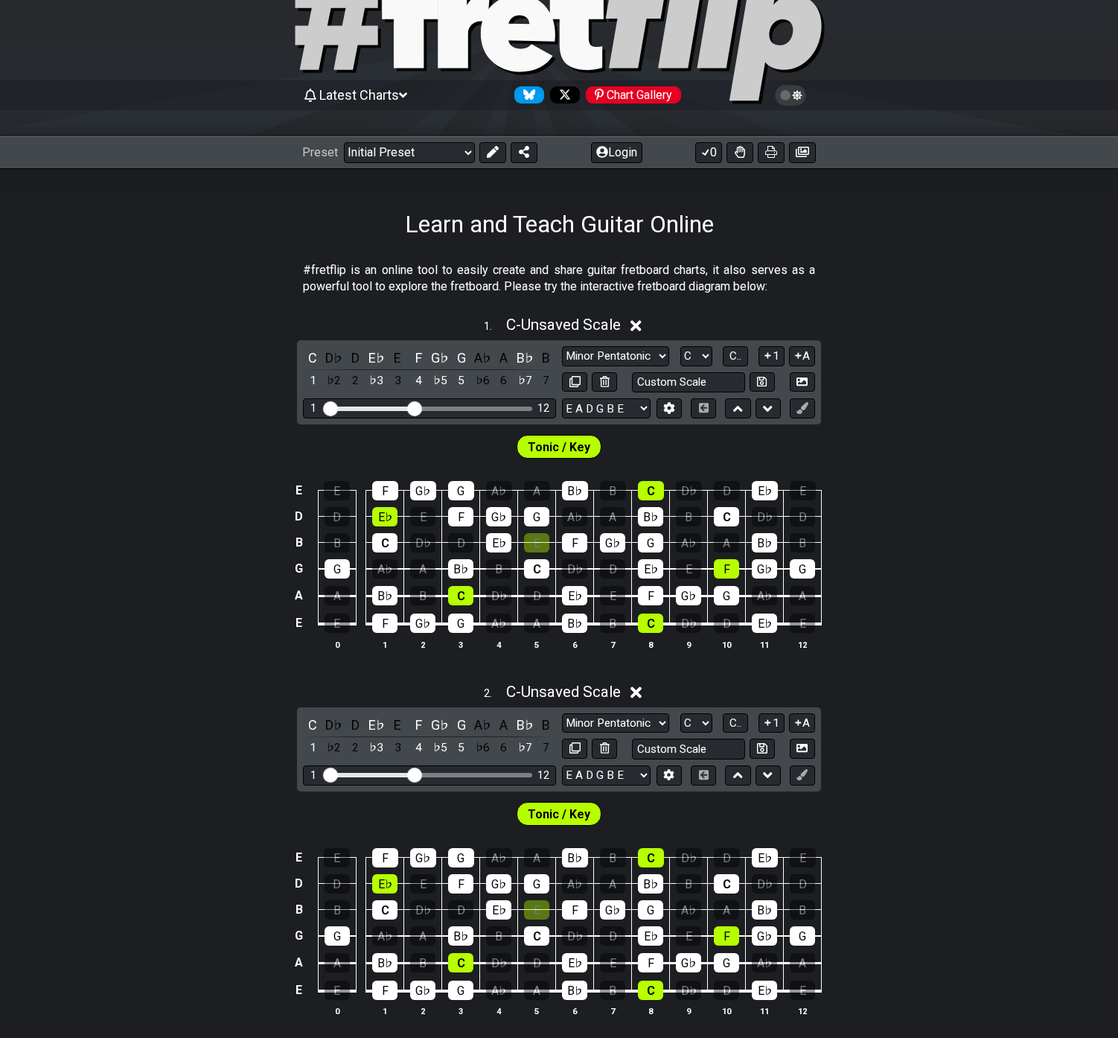
click at [406, 51] on icon at bounding box center [410, 14] width 57 height 106
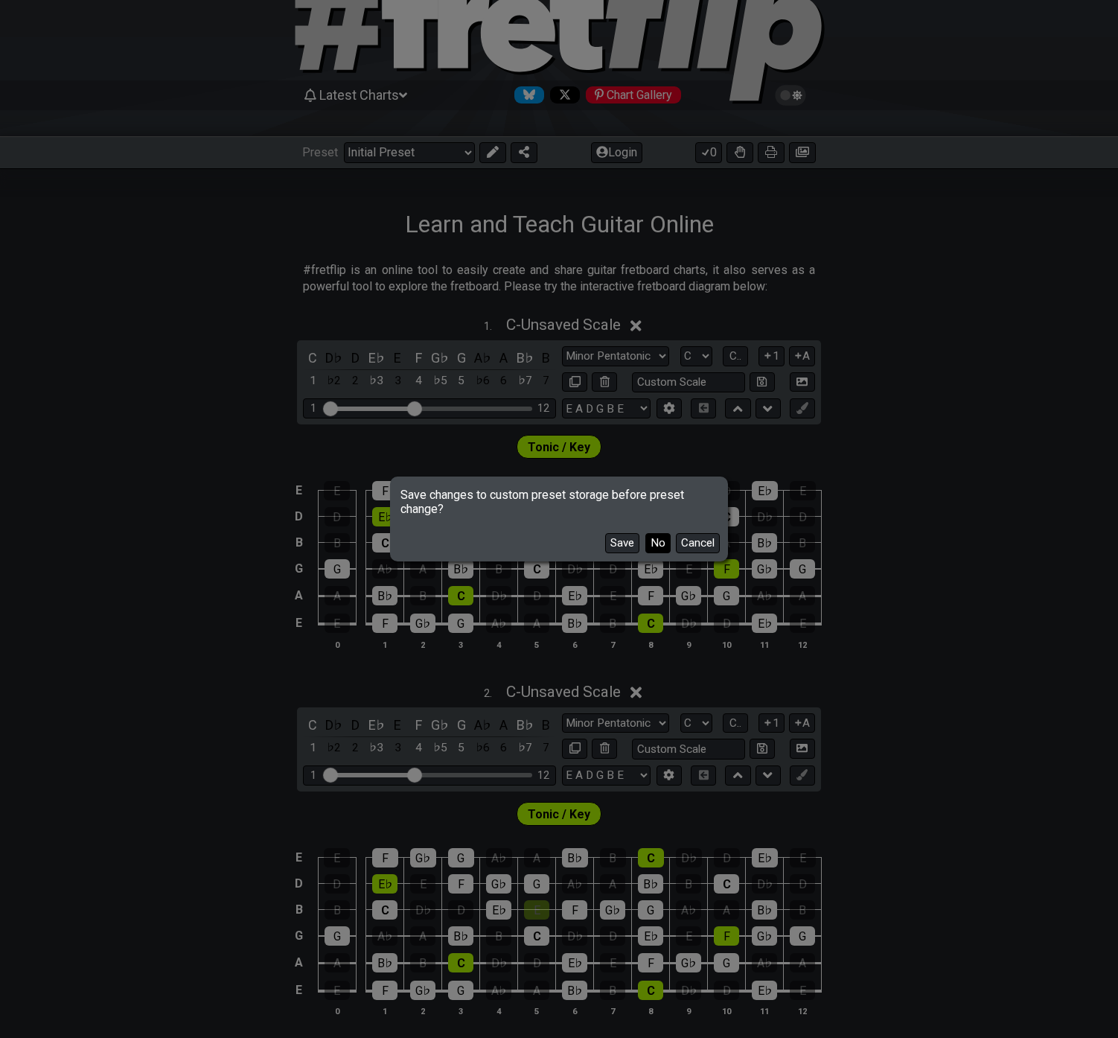
click at [659, 538] on button "No" at bounding box center [657, 543] width 25 height 20
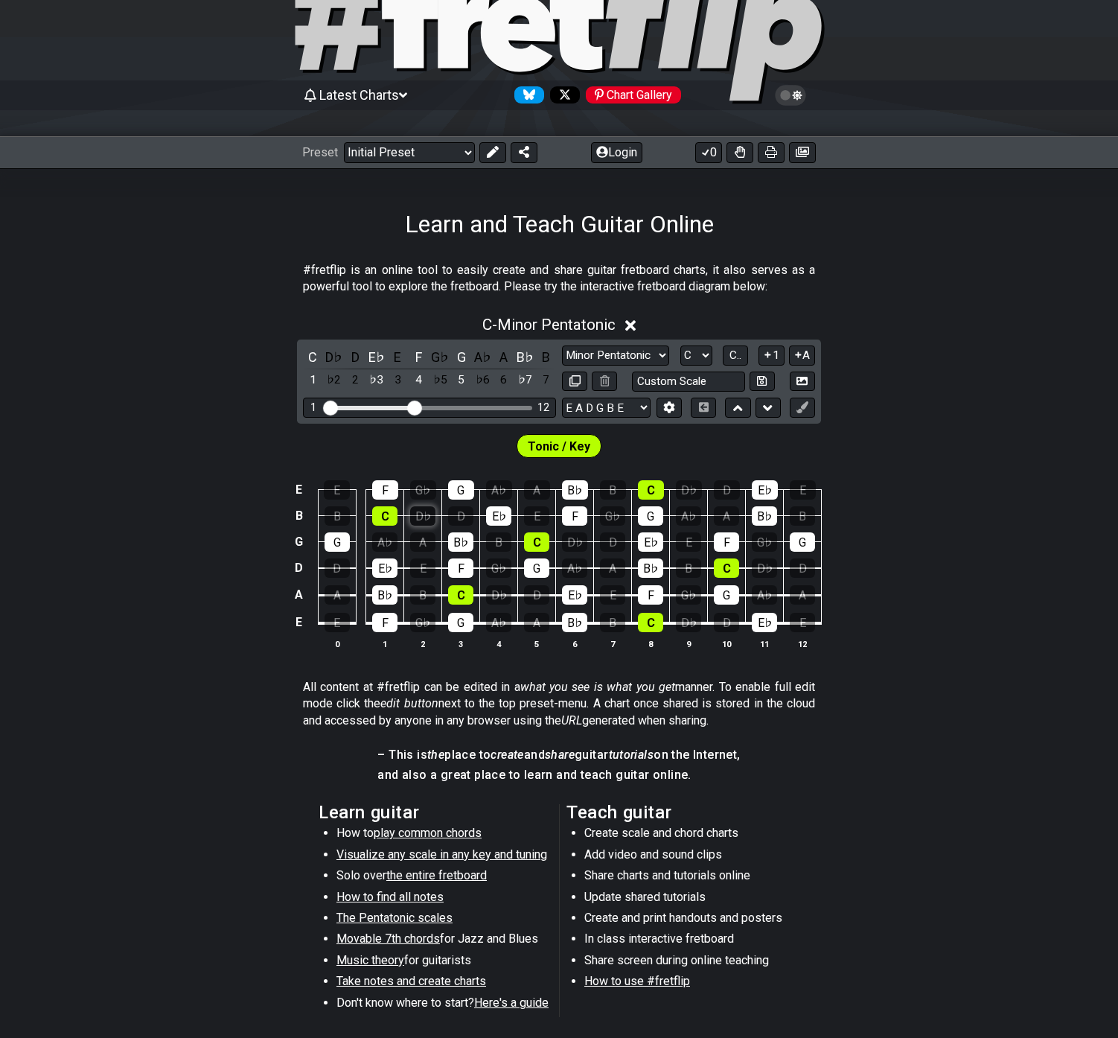
click at [421, 516] on div "D♭" at bounding box center [422, 515] width 25 height 19
click at [424, 543] on div "A" at bounding box center [422, 541] width 25 height 19
click at [422, 573] on div "E" at bounding box center [422, 567] width 25 height 19
click at [420, 604] on div "B" at bounding box center [422, 594] width 25 height 19
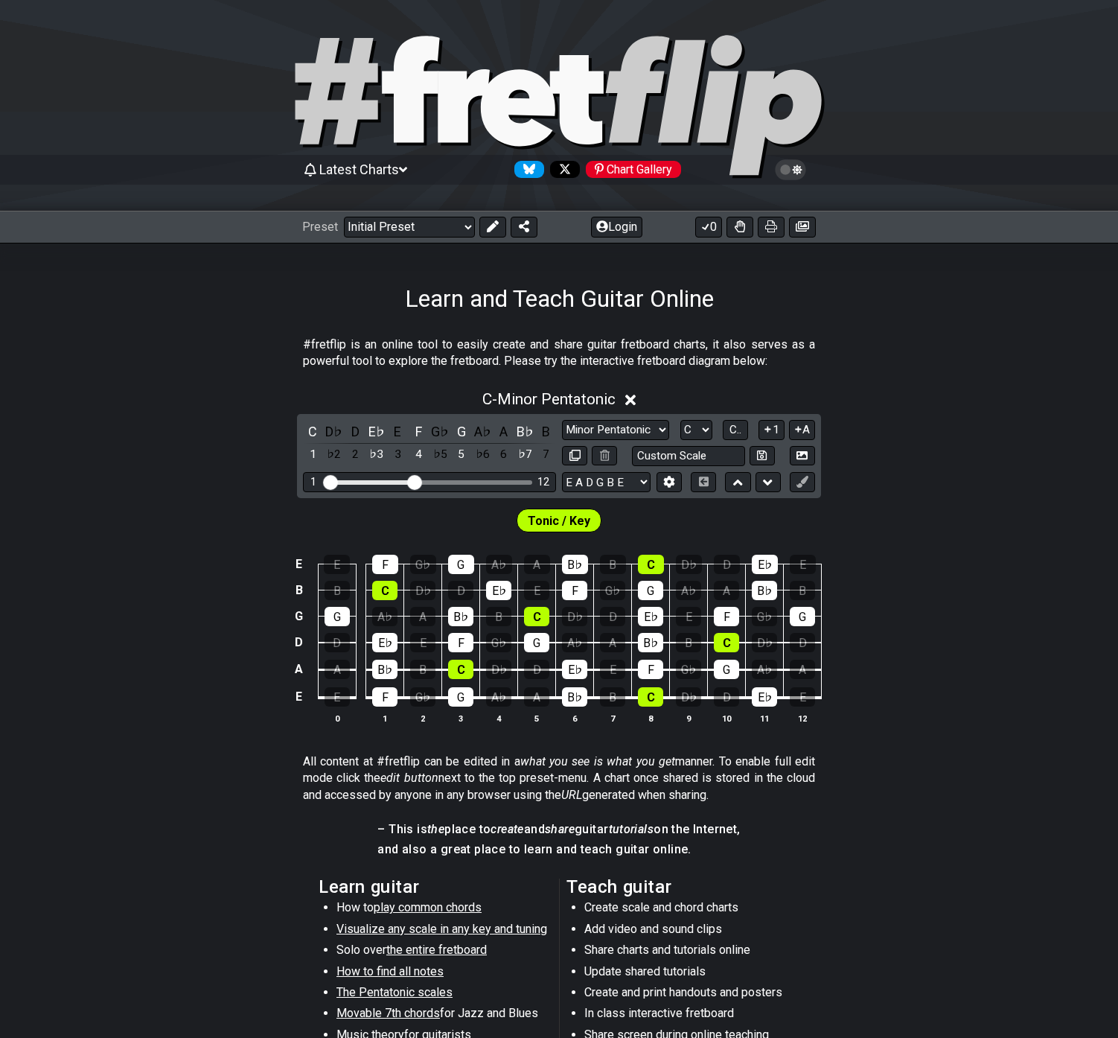
scroll to position [74, 0]
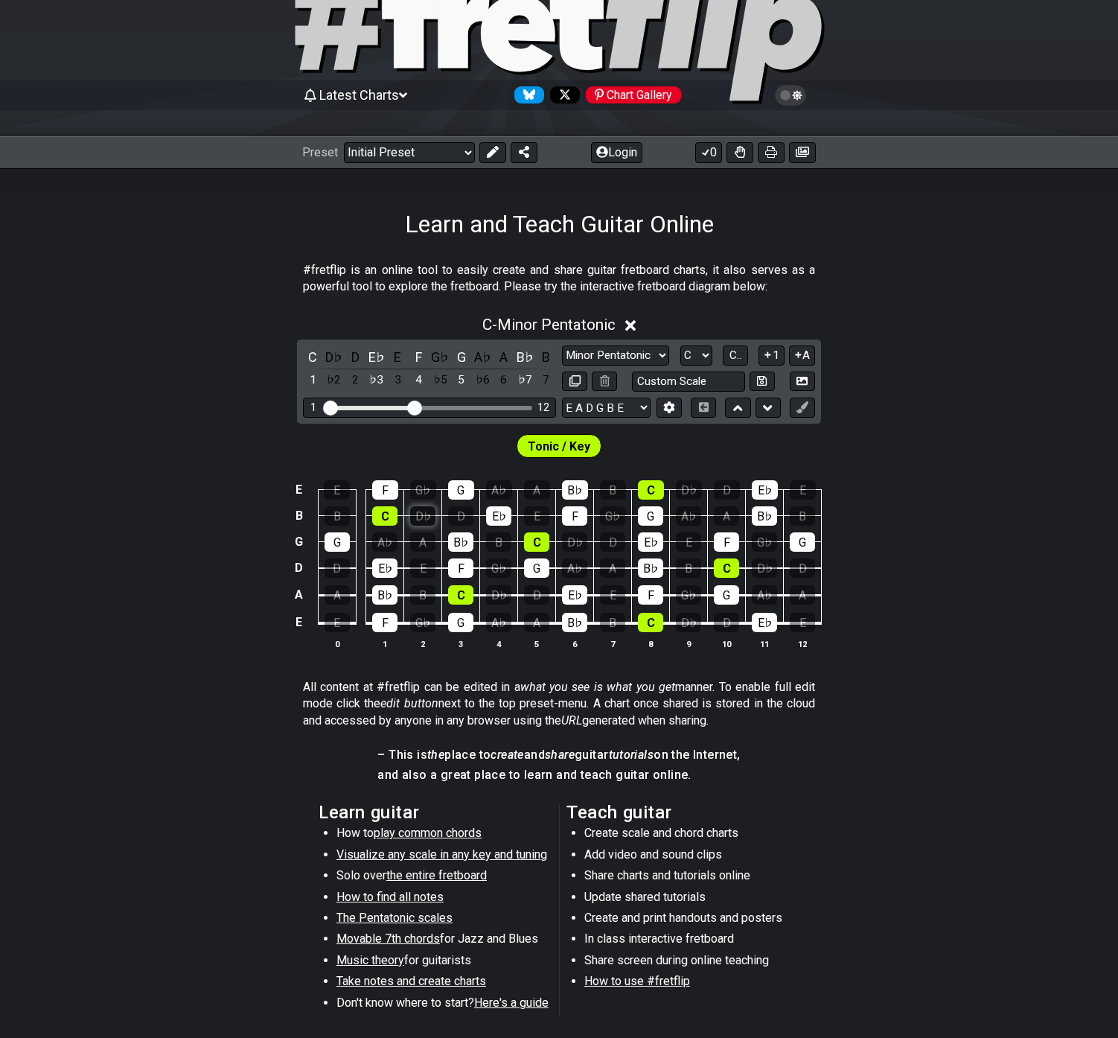
click at [424, 518] on div "D♭" at bounding box center [422, 515] width 25 height 19
click at [441, 543] on td "E" at bounding box center [423, 555] width 38 height 27
click at [429, 543] on div "A" at bounding box center [422, 541] width 25 height 19
click at [425, 572] on div "E" at bounding box center [422, 567] width 25 height 19
drag, startPoint x: 422, startPoint y: 590, endPoint x: 421, endPoint y: 598, distance: 7.5
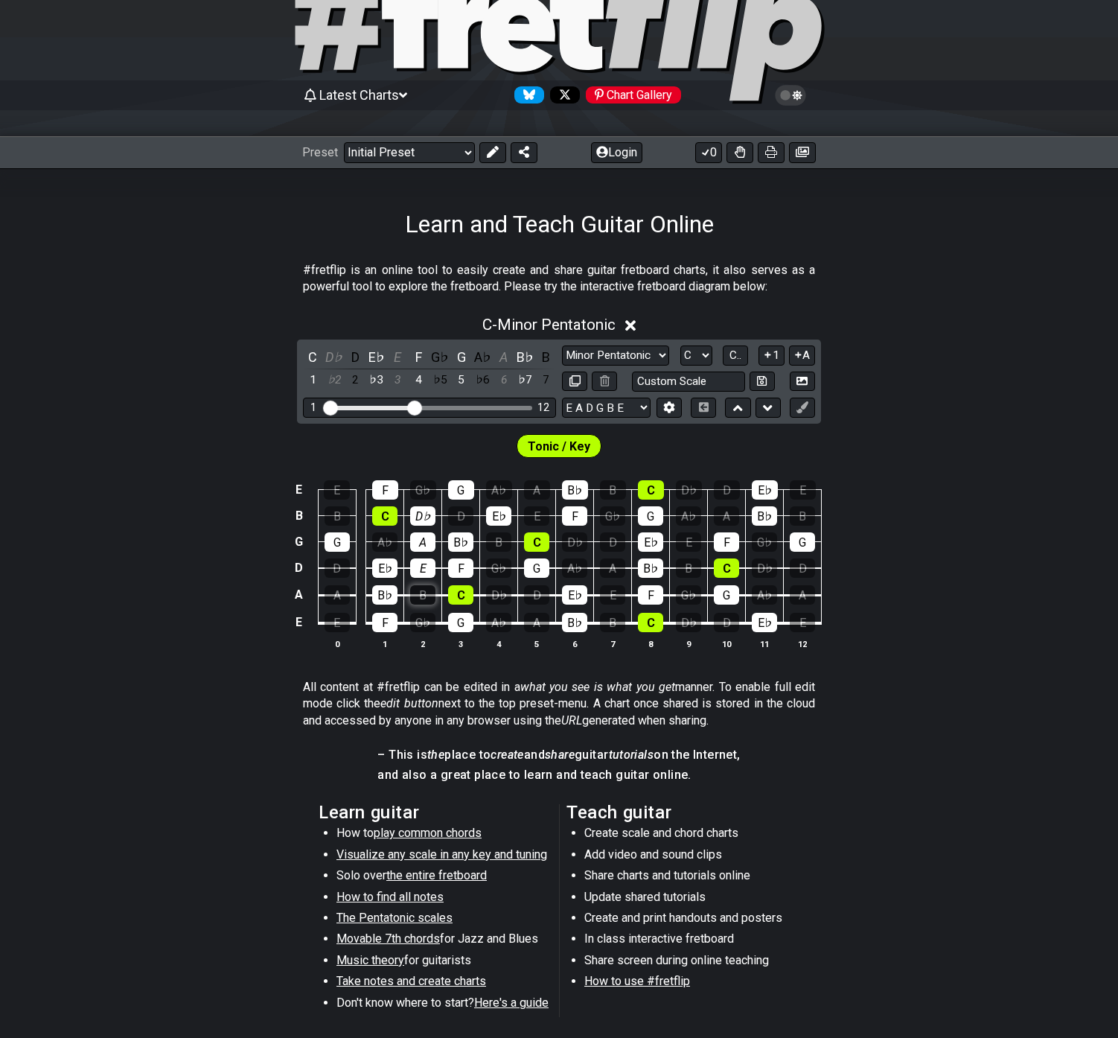
click at [422, 591] on div "B" at bounding box center [422, 594] width 25 height 19
click at [419, 616] on div "G♭" at bounding box center [422, 622] width 25 height 19
click at [334, 614] on div "E" at bounding box center [337, 622] width 25 height 19
click at [328, 592] on div "A" at bounding box center [337, 594] width 25 height 19
click at [333, 560] on div "D" at bounding box center [337, 567] width 25 height 19
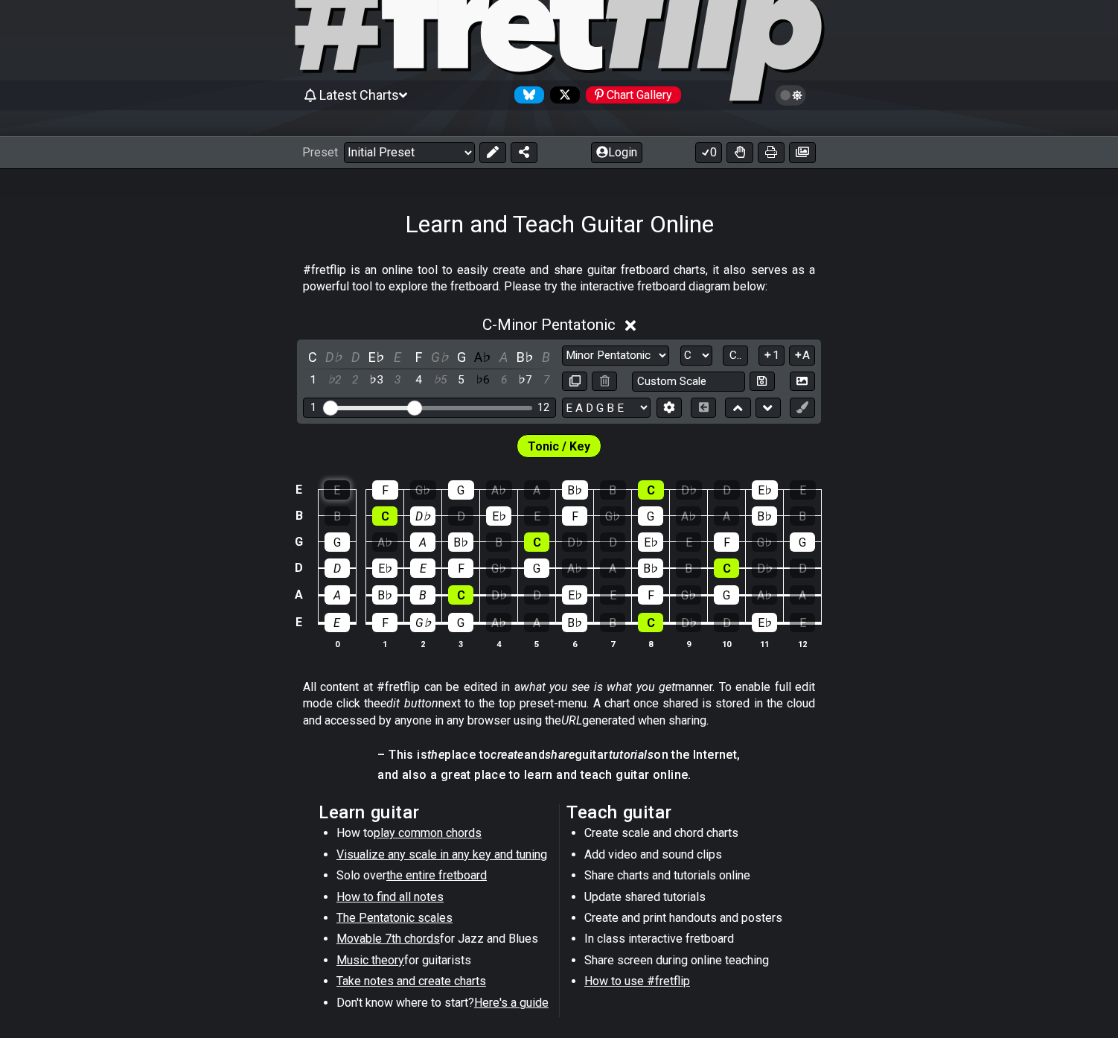
drag, startPoint x: 333, startPoint y: 505, endPoint x: 336, endPoint y: 486, distance: 19.6
click at [333, 505] on td "B" at bounding box center [337, 503] width 38 height 26
click at [336, 486] on div "E" at bounding box center [337, 489] width 26 height 19
click at [388, 542] on div "A♭" at bounding box center [384, 541] width 25 height 19
click at [502, 577] on div "G♭" at bounding box center [498, 567] width 25 height 19
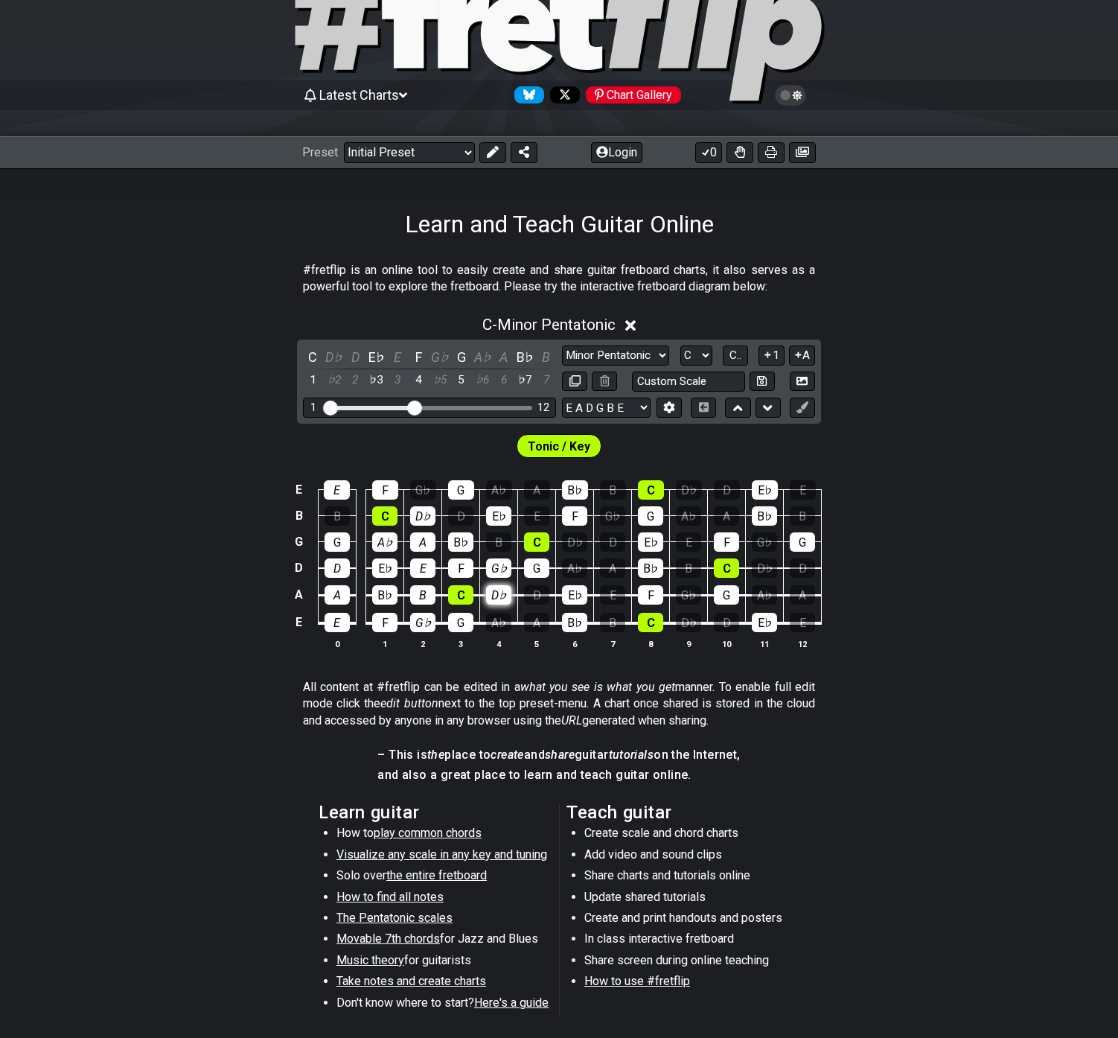
drag, startPoint x: 499, startPoint y: 593, endPoint x: 504, endPoint y: 601, distance: 9.3
click at [499, 595] on div "D♭" at bounding box center [498, 594] width 25 height 19
click at [502, 620] on div "A♭" at bounding box center [498, 622] width 25 height 19
click at [536, 623] on div "A" at bounding box center [536, 622] width 25 height 19
click at [540, 598] on div "D" at bounding box center [536, 594] width 25 height 19
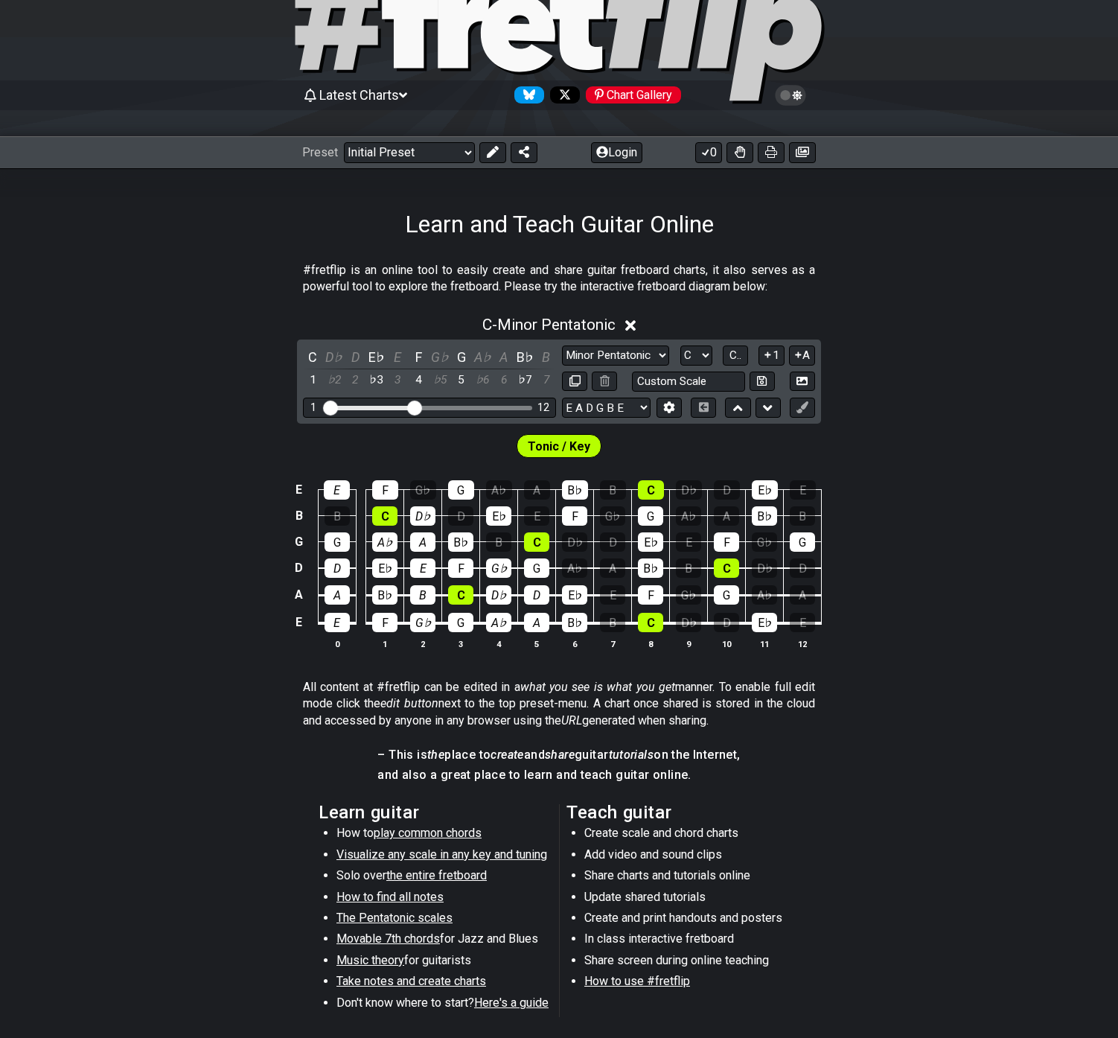
drag, startPoint x: 135, startPoint y: 429, endPoint x: 148, endPoint y: 422, distance: 14.7
click at [135, 429] on div "Tonic / Key" at bounding box center [559, 442] width 1118 height 37
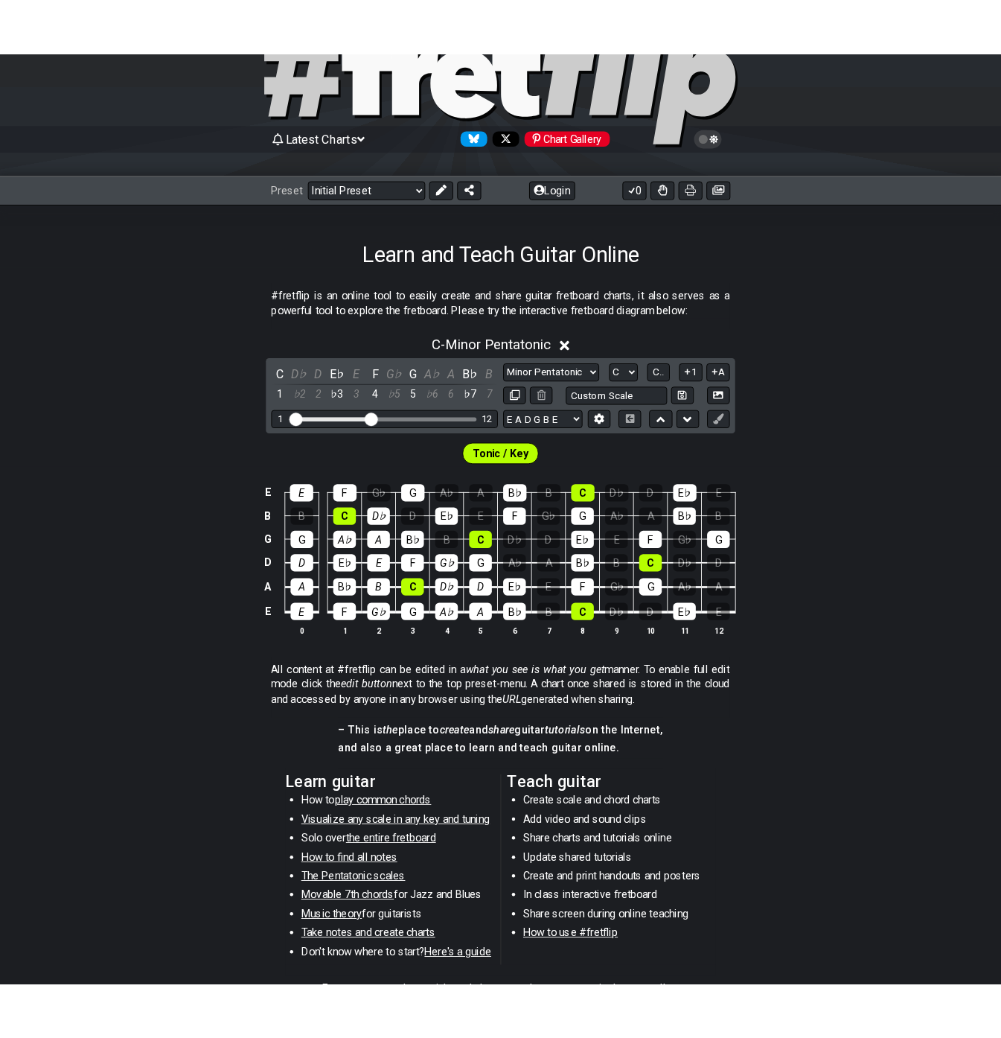
scroll to position [0, 0]
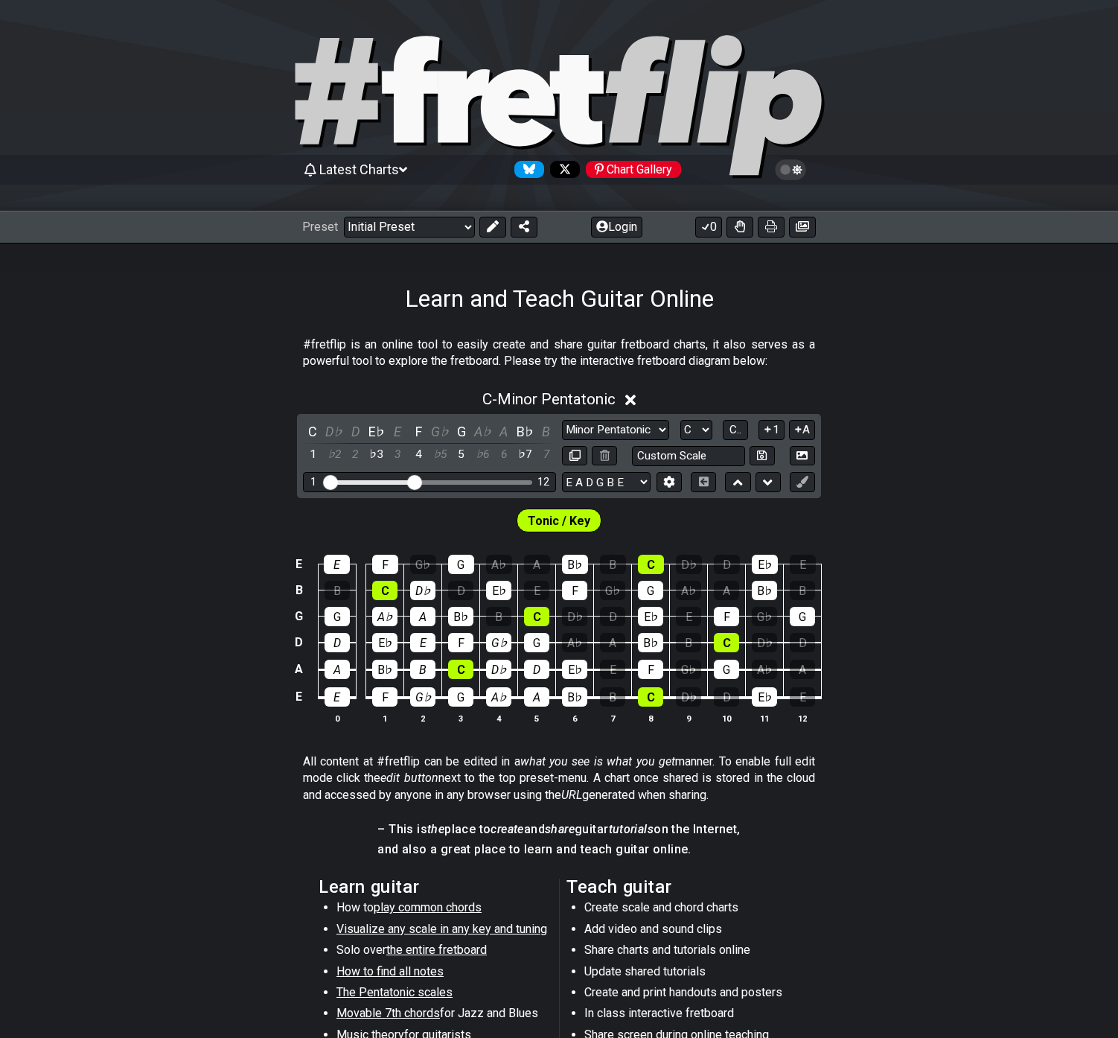
click at [399, 175] on span "Latest Charts" at bounding box center [359, 170] width 80 height 16
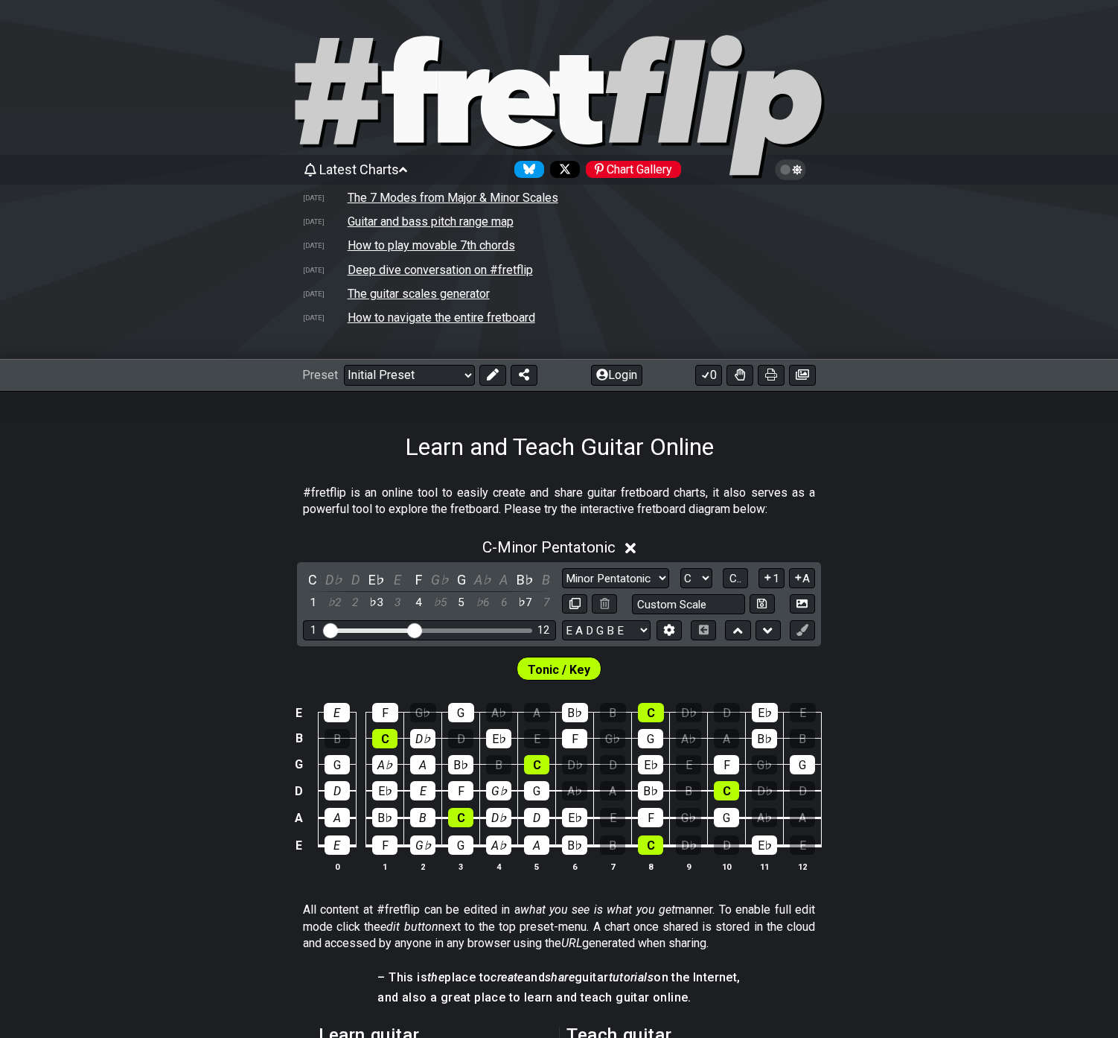
click at [392, 170] on span "Latest Charts" at bounding box center [359, 170] width 80 height 16
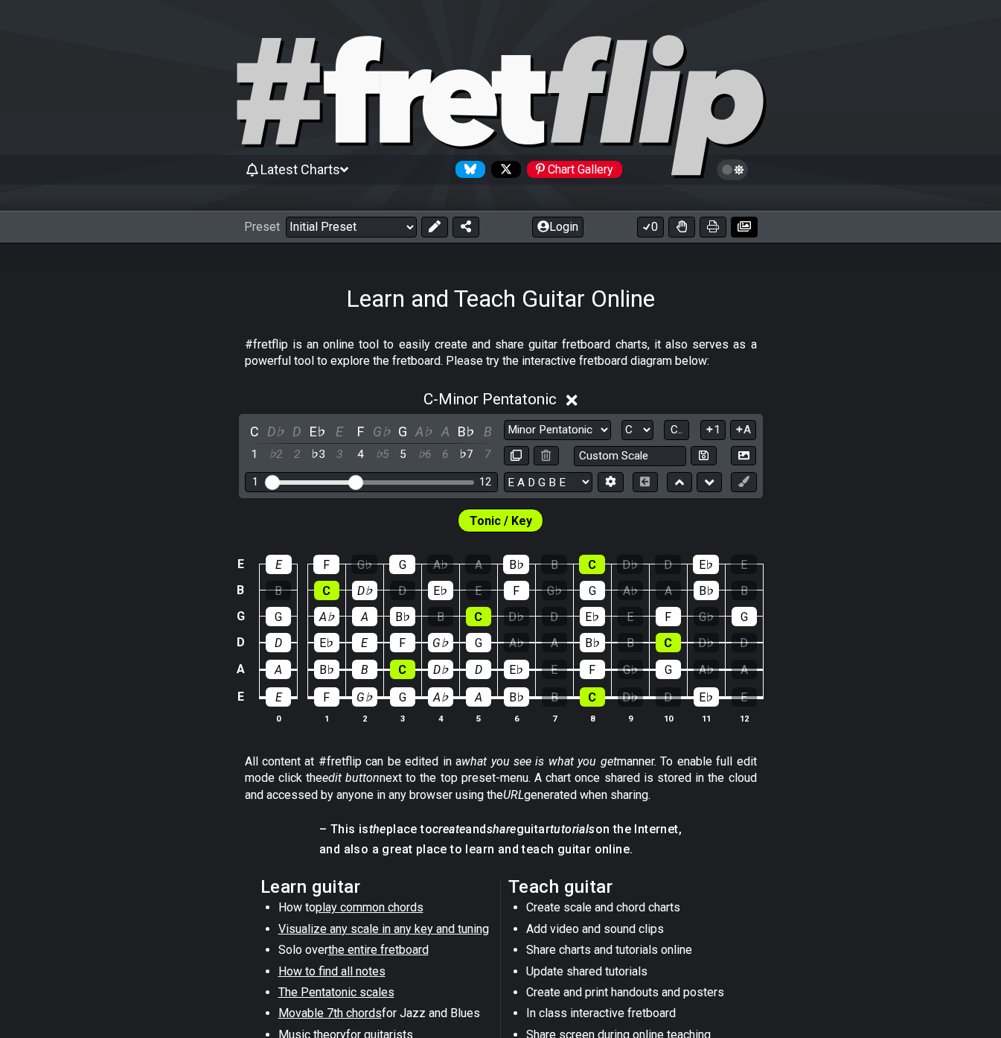
click at [742, 228] on icon at bounding box center [744, 226] width 13 height 12
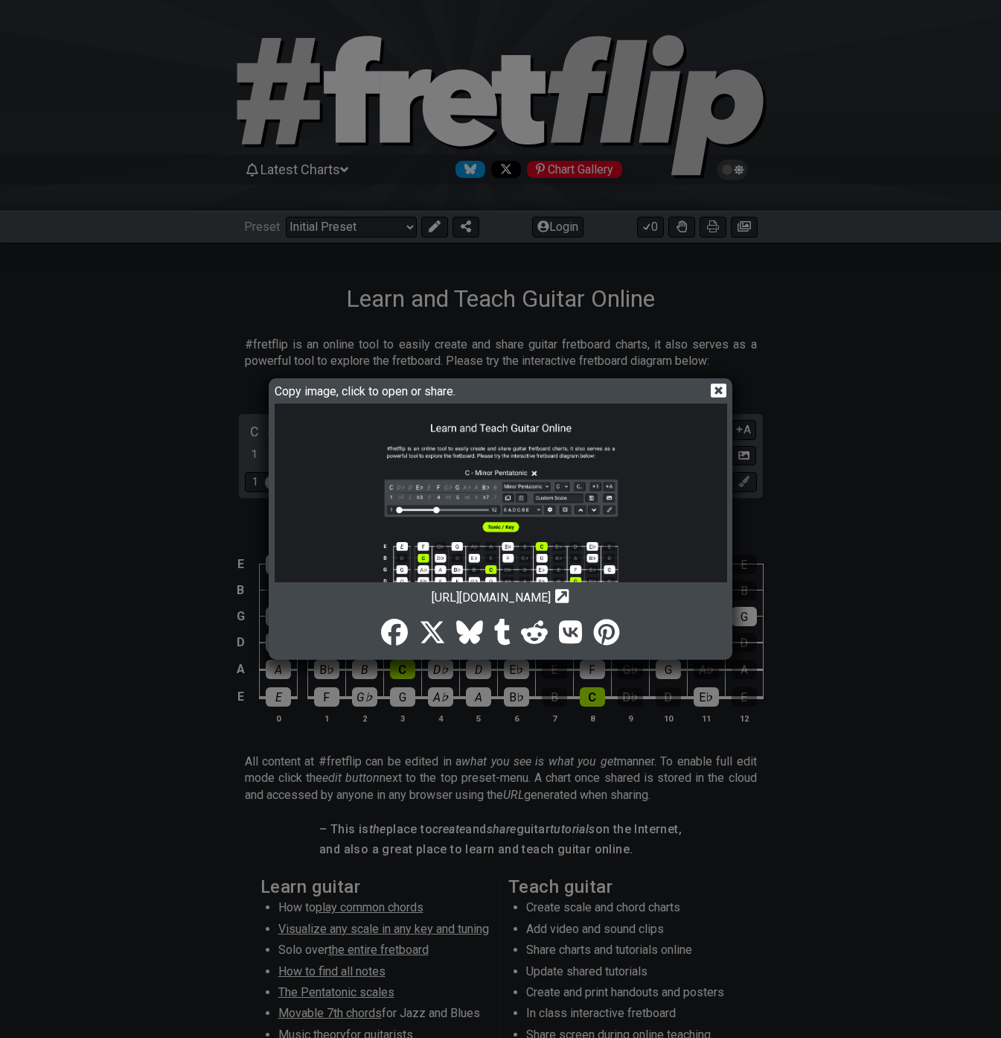
click at [601, 464] on img at bounding box center [501, 616] width 453 height 427
click at [714, 393] on icon at bounding box center [719, 390] width 16 height 14
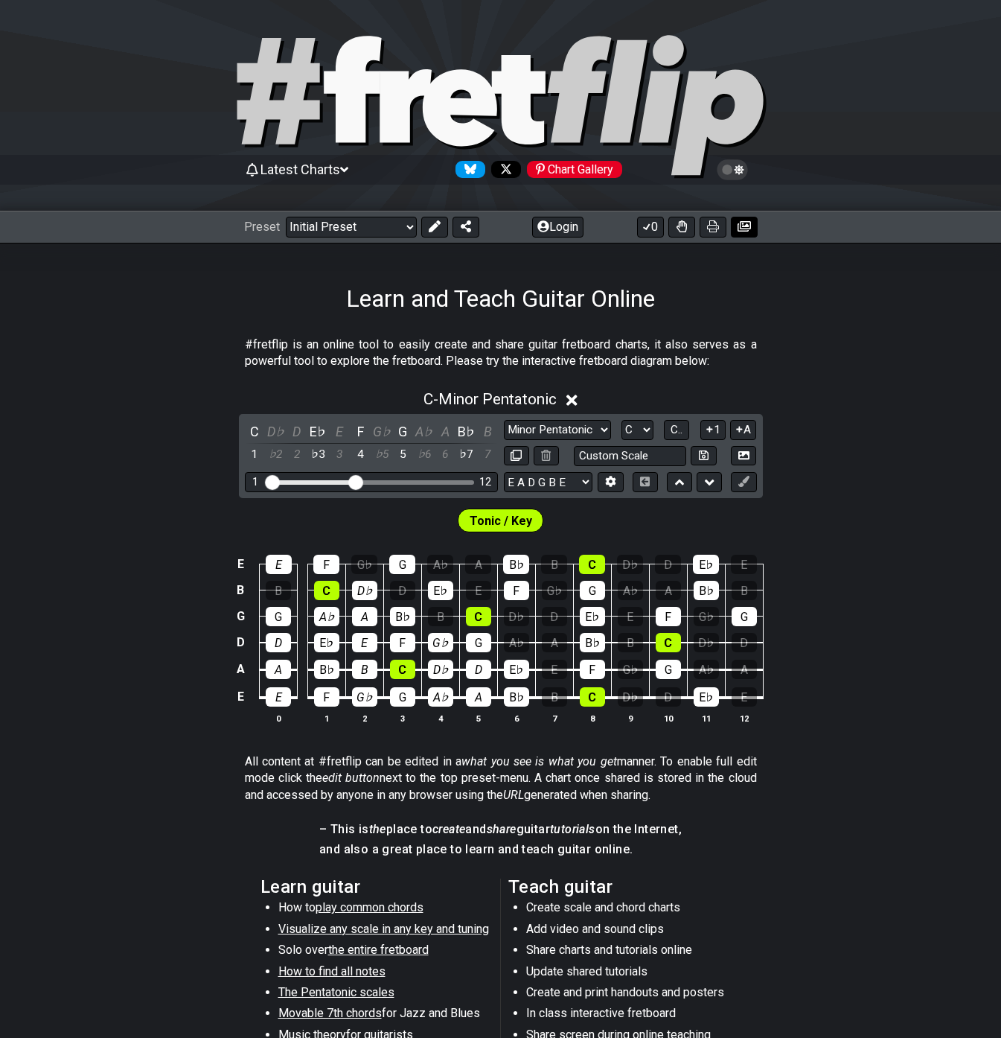
click at [749, 229] on icon at bounding box center [744, 226] width 13 height 10
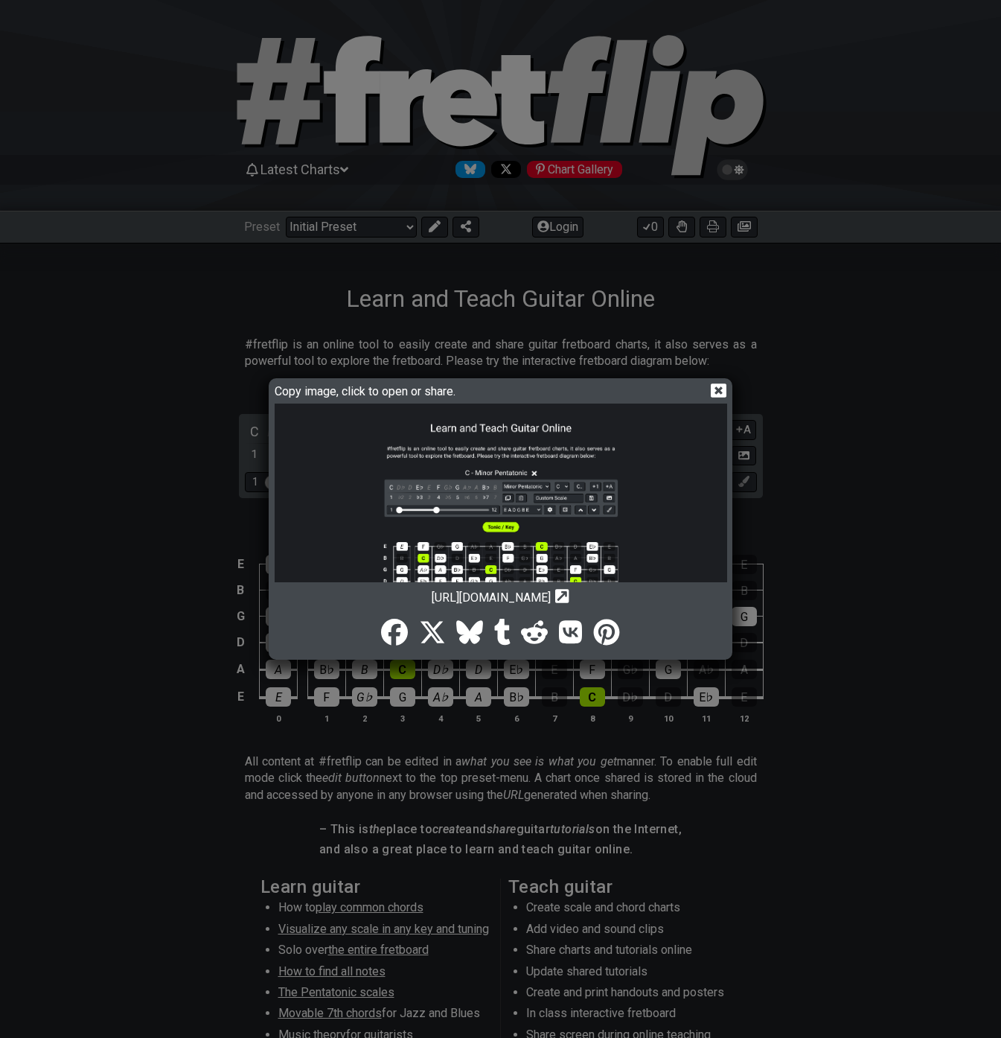
drag, startPoint x: 722, startPoint y: 392, endPoint x: 721, endPoint y: 351, distance: 41.7
click at [721, 392] on icon at bounding box center [719, 391] width 16 height 16
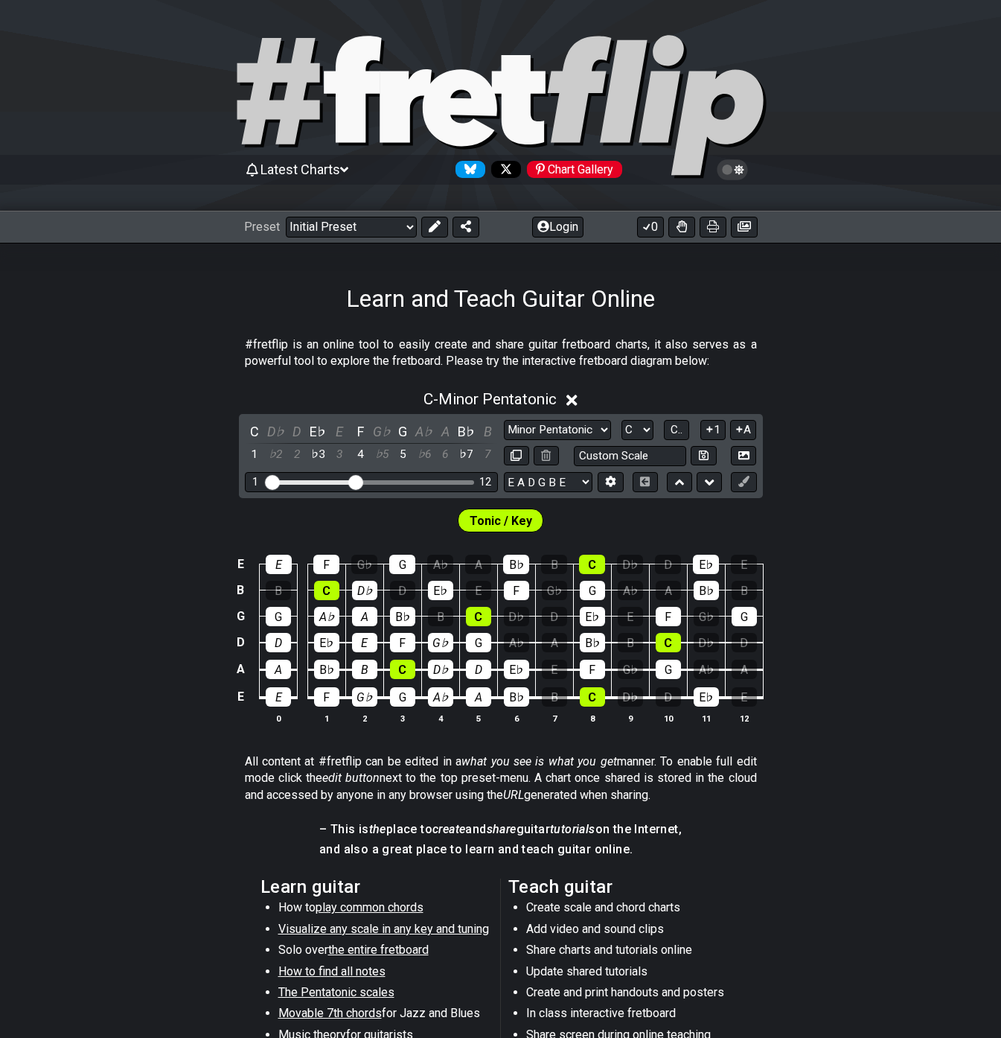
click at [731, 174] on icon at bounding box center [732, 169] width 13 height 13
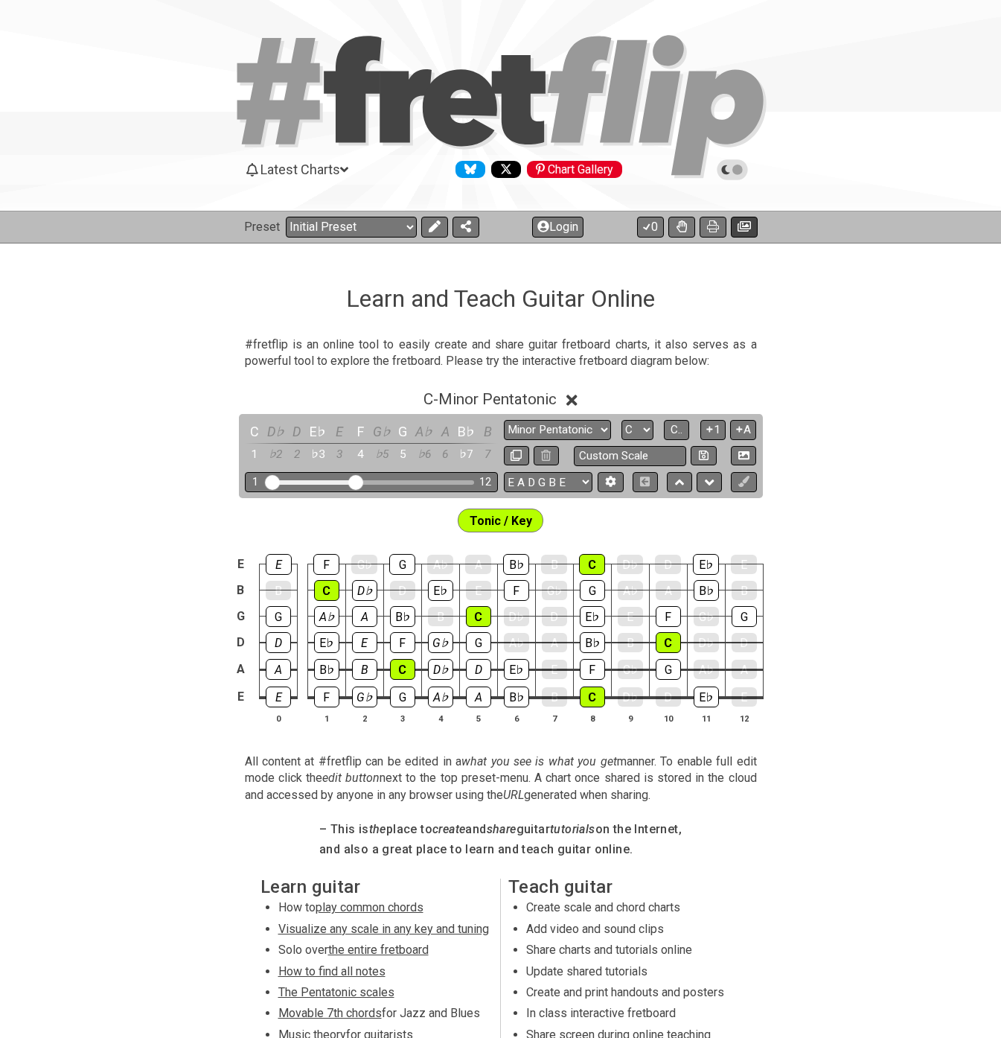
click at [741, 226] on icon at bounding box center [744, 226] width 13 height 10
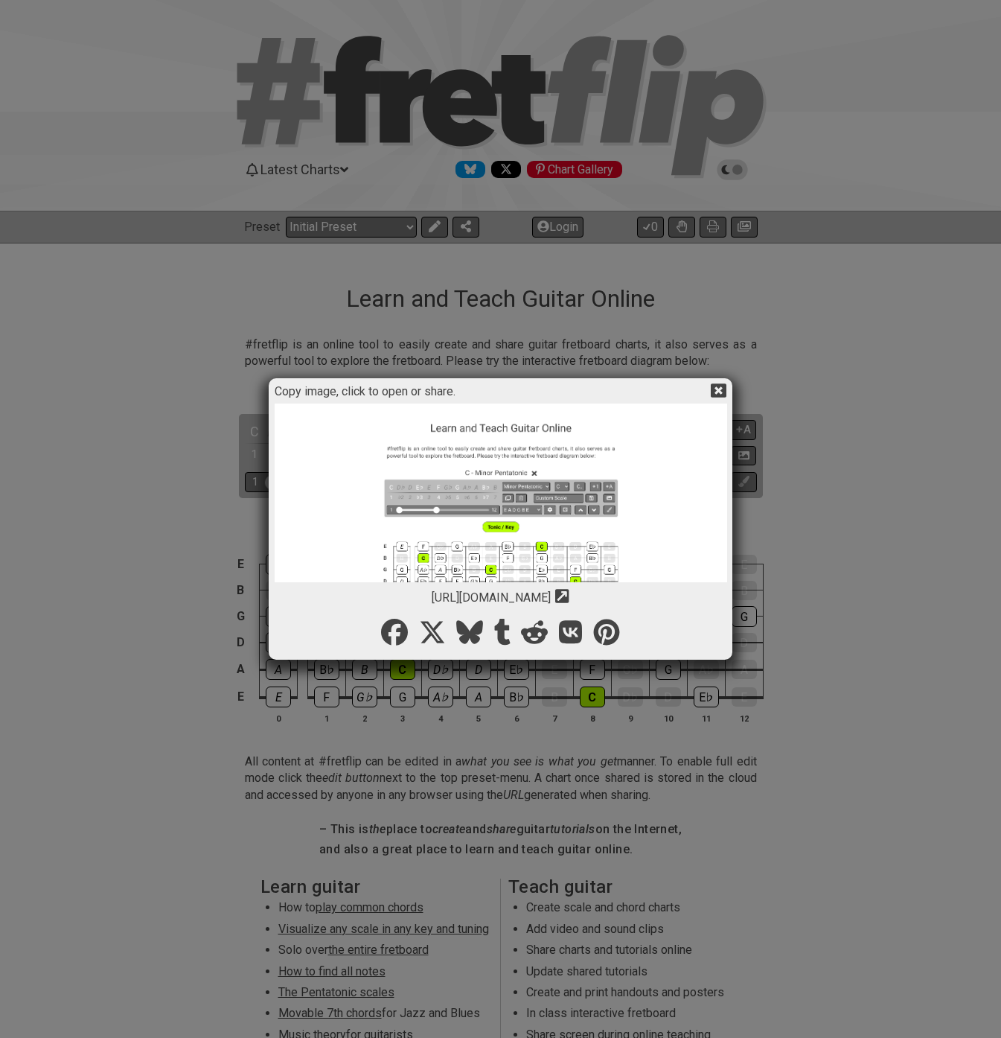
click at [716, 389] on icon at bounding box center [719, 391] width 16 height 16
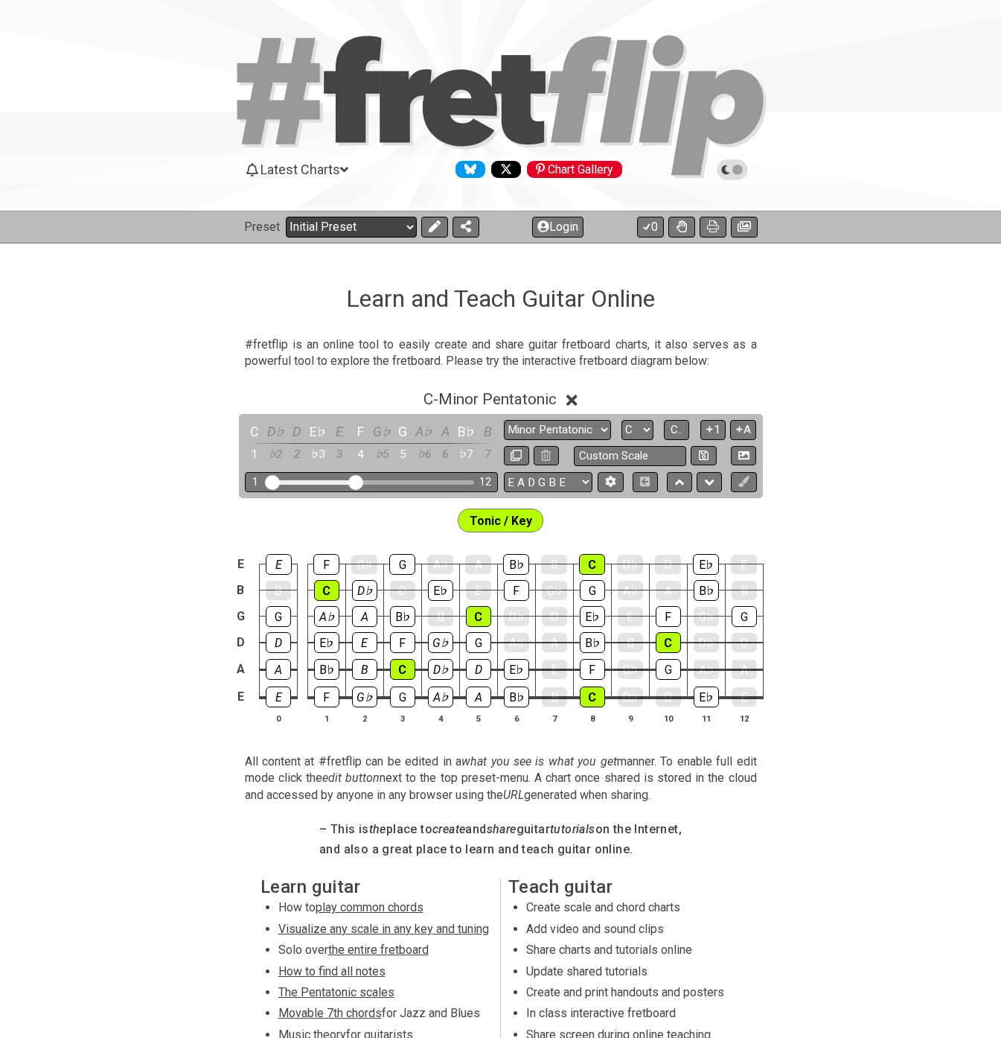
click at [352, 231] on select "Welcome to #fretflip! Initial Preset Custom Preset Minor Pentatonic Major Penta…" at bounding box center [351, 227] width 131 height 21
click at [286, 217] on select "Welcome to #fretflip! Initial Preset Custom Preset Minor Pentatonic Major Penta…" at bounding box center [351, 227] width 131 height 21
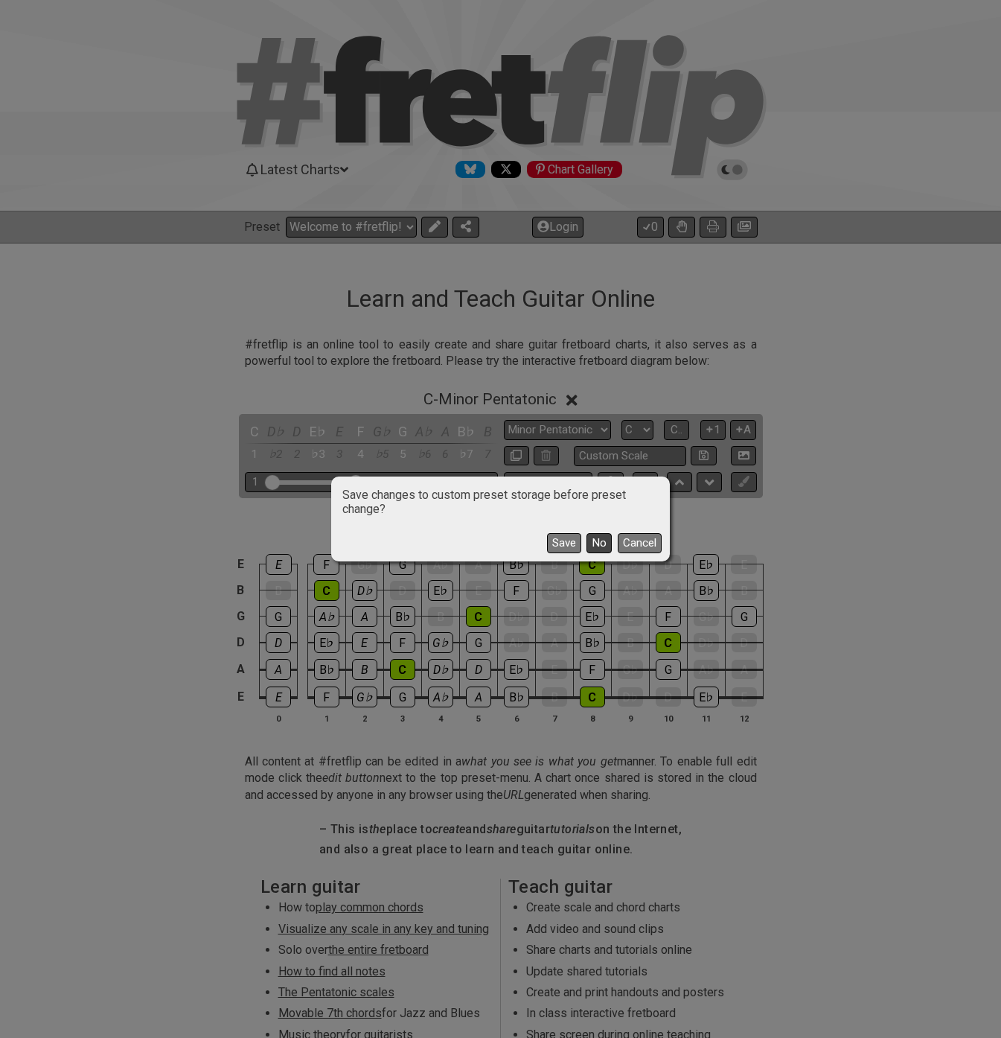
click at [595, 543] on button "No" at bounding box center [599, 543] width 25 height 20
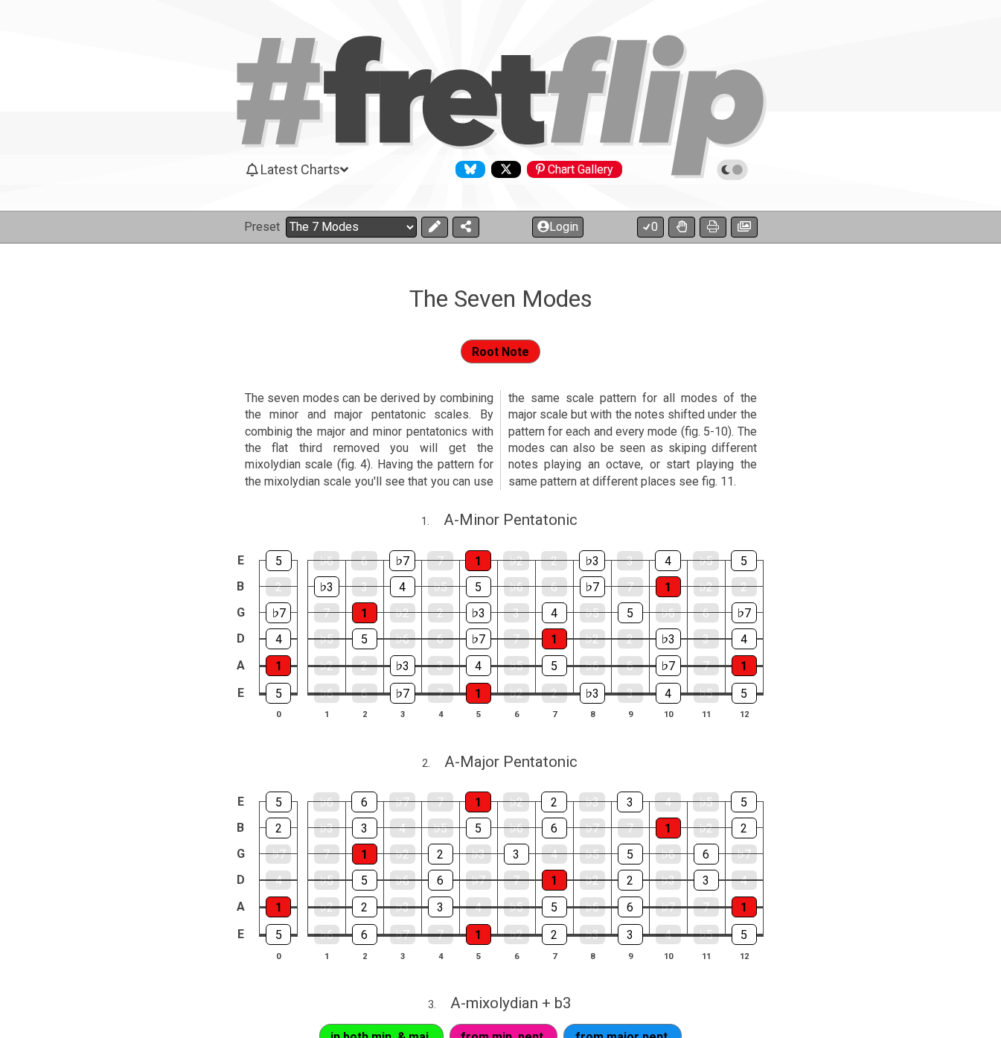
click at [403, 231] on select "Welcome to #fretflip! Initial Preset Custom Preset Minor Pentatonic Major Penta…" at bounding box center [351, 227] width 131 height 21
click at [286, 217] on select "Welcome to #fretflip! Initial Preset Custom Preset Minor Pentatonic Major Penta…" at bounding box center [351, 227] width 131 height 21
select select "/power-chords"
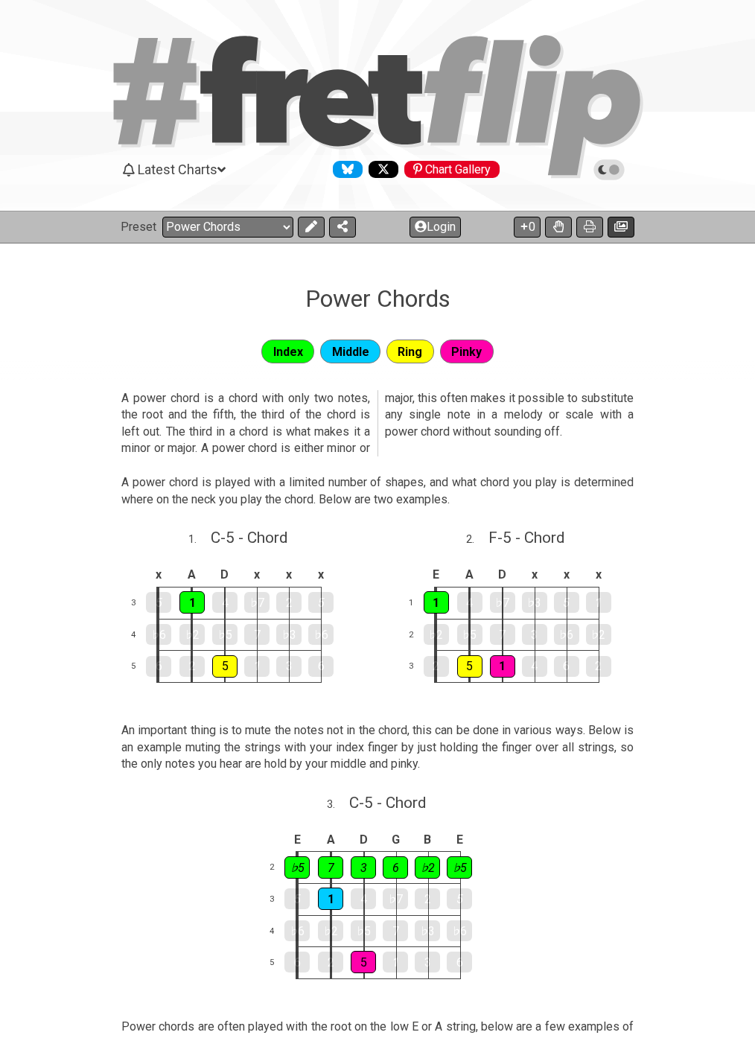
click at [614, 228] on icon at bounding box center [620, 226] width 13 height 10
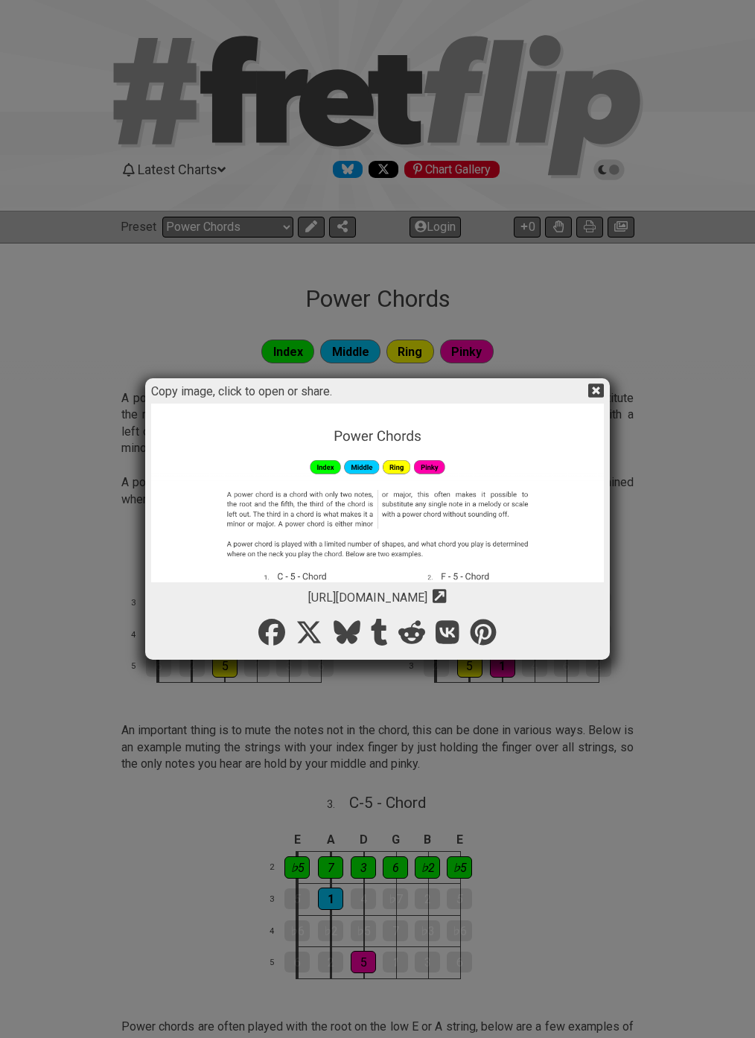
click at [415, 520] on img at bounding box center [377, 753] width 453 height 701
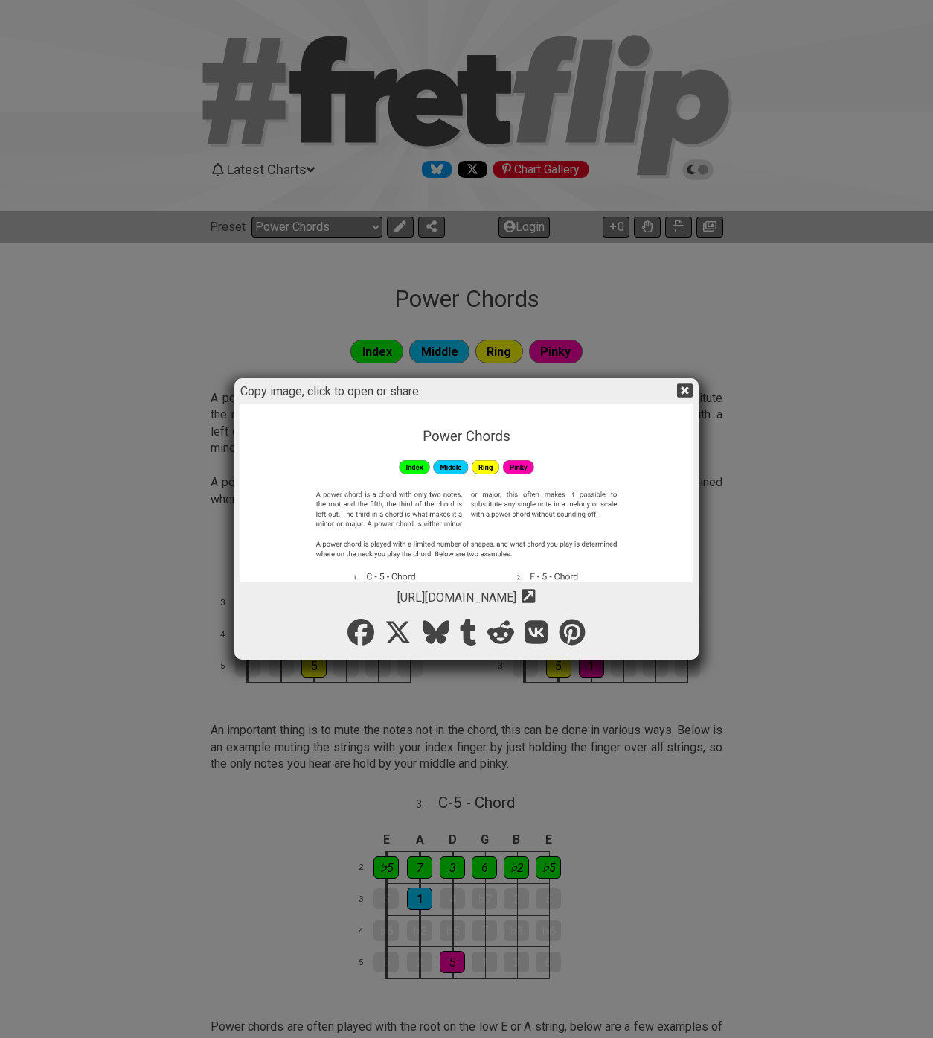
click at [681, 386] on icon at bounding box center [685, 390] width 16 height 14
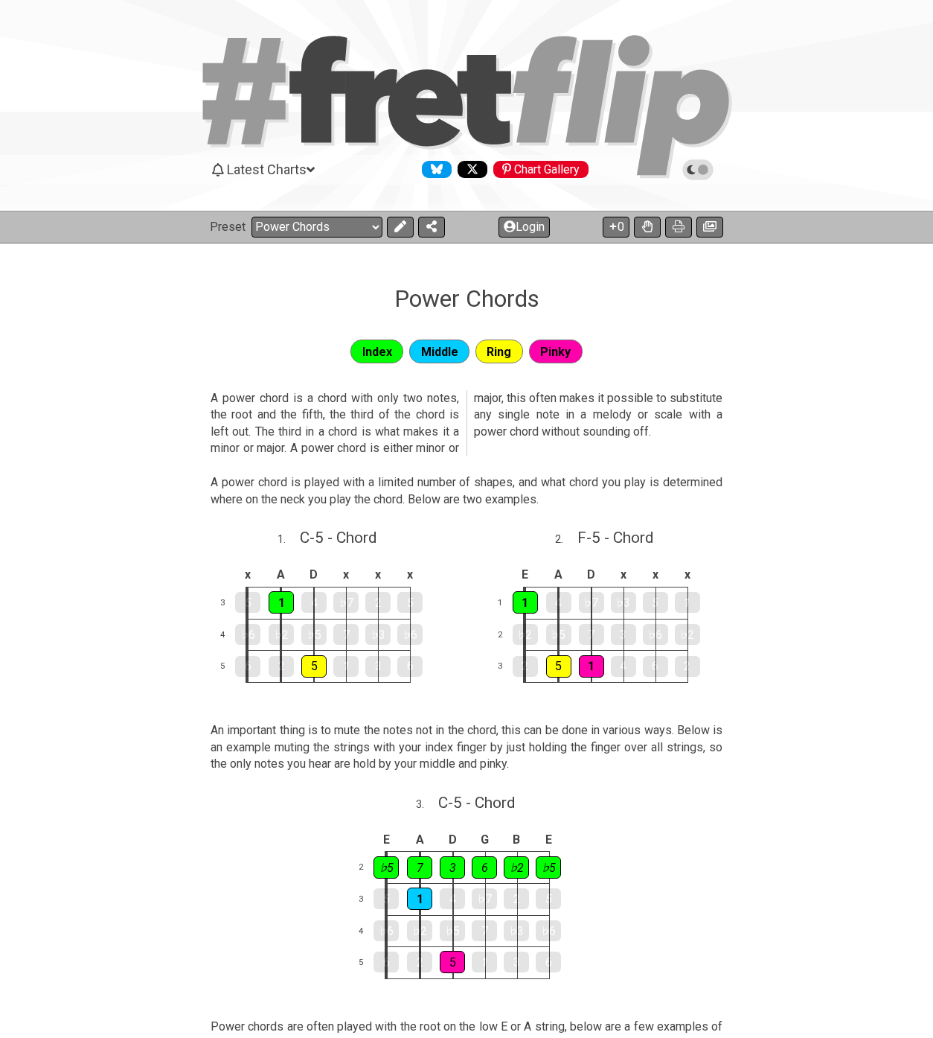
click at [556, 170] on div "Chart Gallery" at bounding box center [540, 169] width 95 height 17
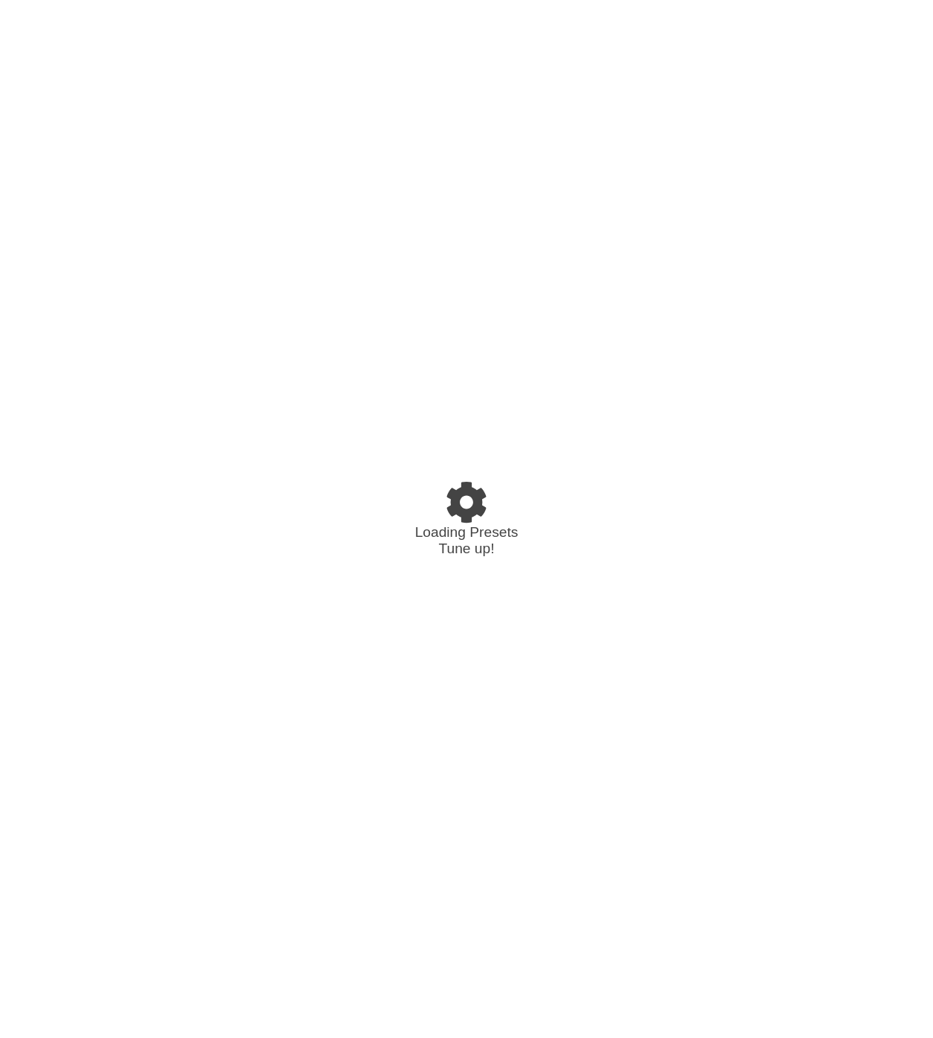
select select "/022340117624"
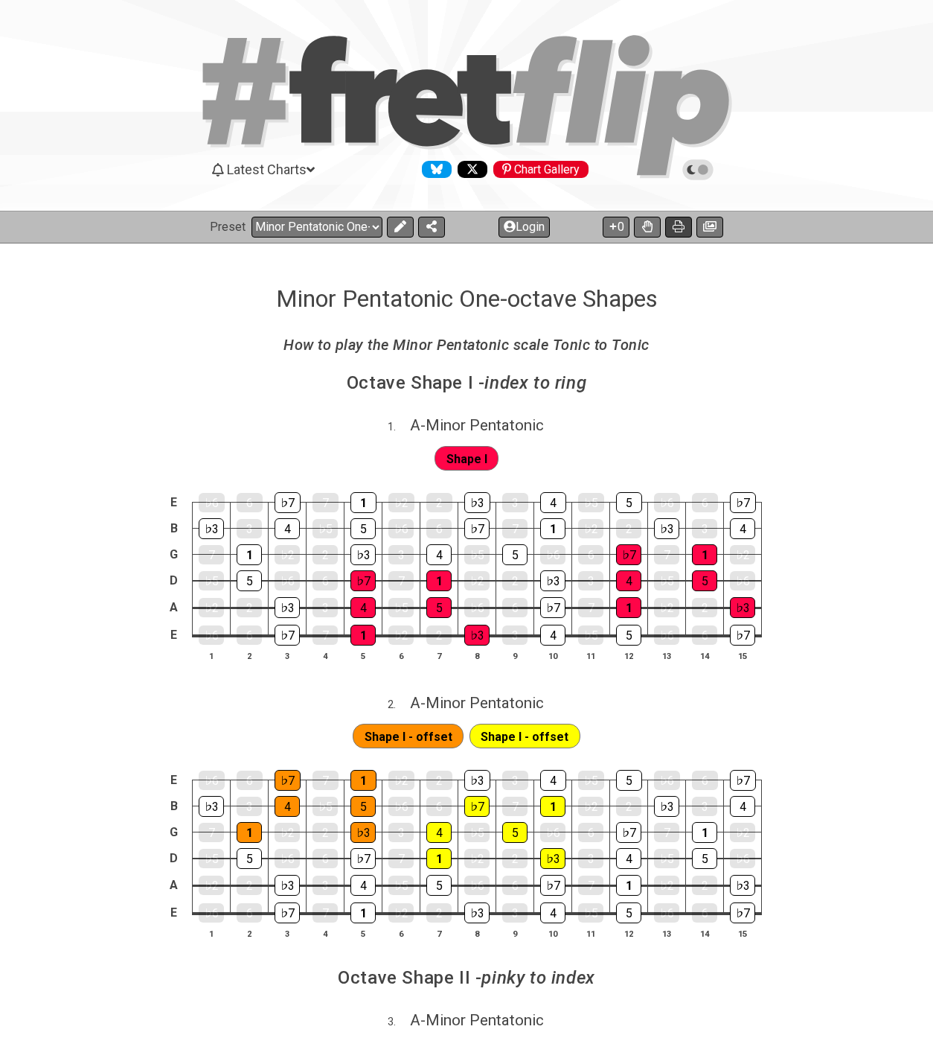
click at [672, 226] on button at bounding box center [678, 227] width 27 height 21
